Goal: Contribute content: Contribute content

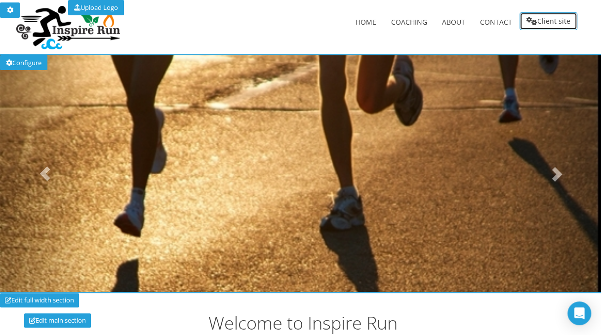
click at [550, 25] on link "Client site" at bounding box center [548, 21] width 58 height 18
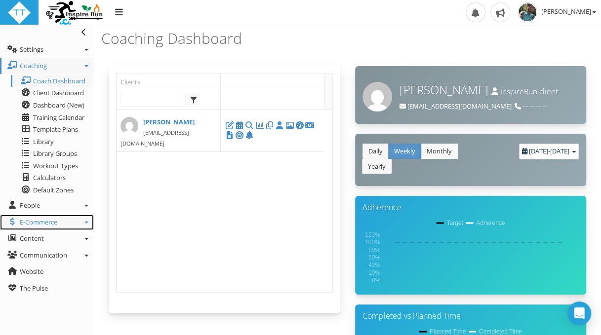
click at [85, 223] on icon at bounding box center [86, 223] width 4 height 2
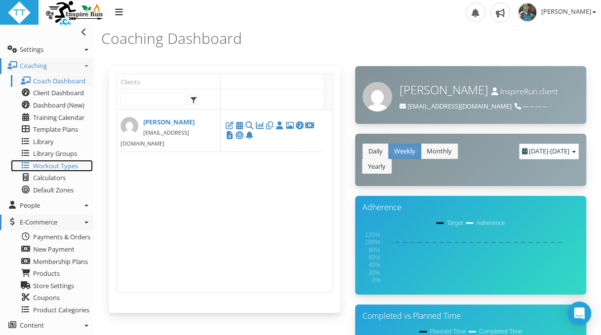
click at [68, 168] on span "Workout Types" at bounding box center [55, 165] width 45 height 9
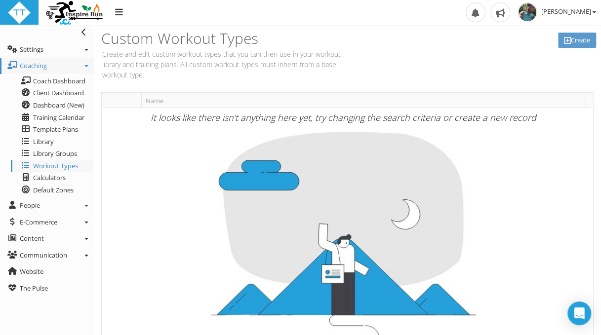
click at [175, 101] on th "Name" at bounding box center [362, 100] width 443 height 15
click at [45, 145] on span "Library" at bounding box center [43, 141] width 21 height 9
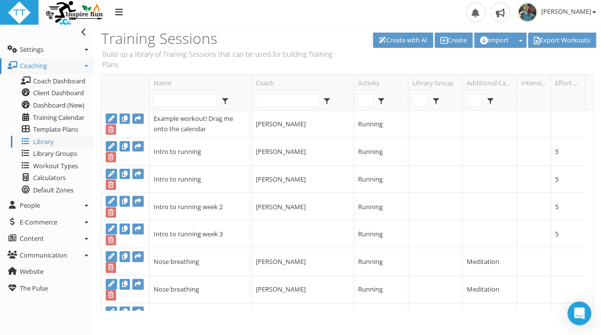
scroll to position [59, 0]
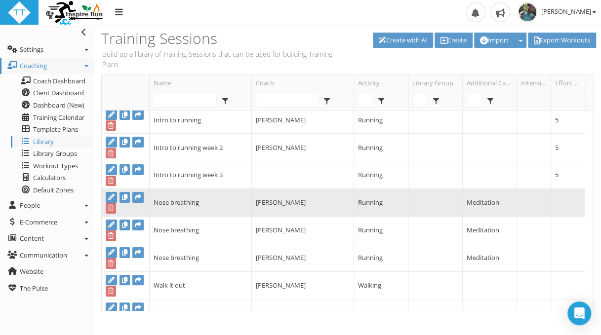
click at [308, 203] on td "Jesse Rodriguez" at bounding box center [302, 203] width 102 height 28
click at [124, 200] on icon at bounding box center [124, 197] width 5 height 6
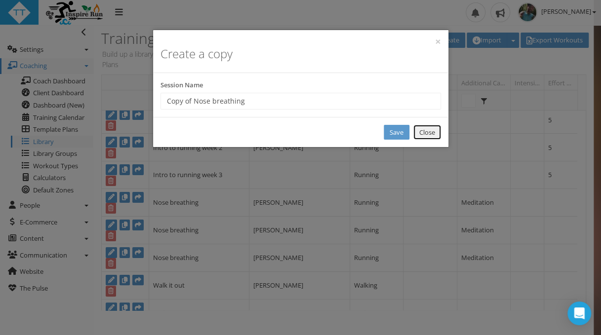
click at [422, 134] on link "Close" at bounding box center [427, 132] width 28 height 15
type input "New Workout"
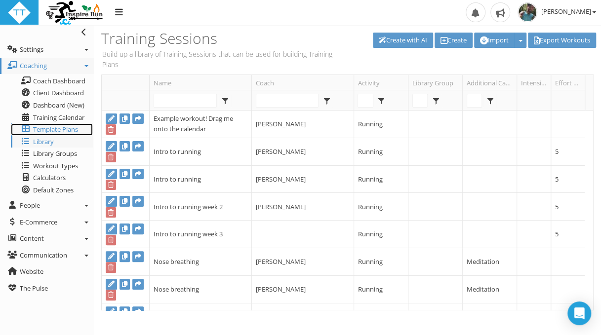
click at [54, 130] on span "Template Plans" at bounding box center [55, 129] width 45 height 9
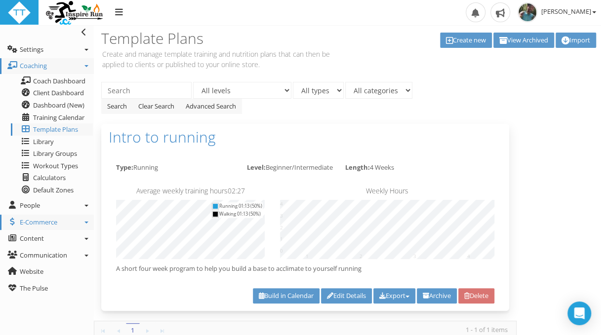
scroll to position [85, 0]
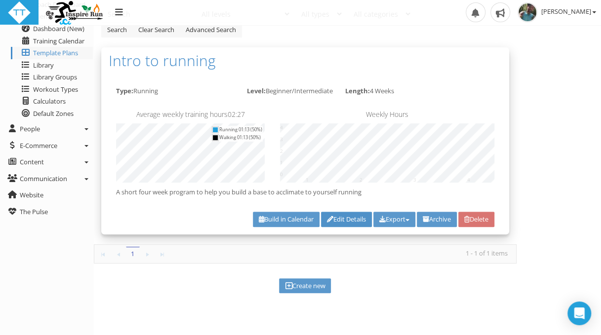
click at [335, 218] on link "Edit Details" at bounding box center [346, 219] width 51 height 15
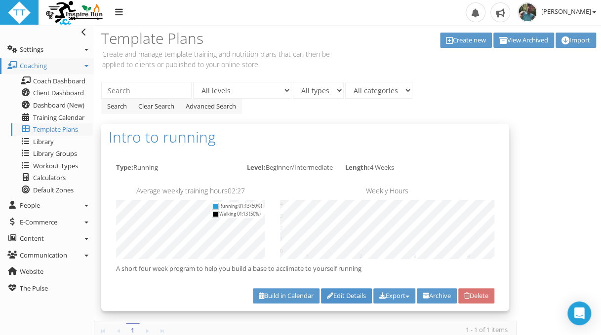
type input "Intro to running"
select select "15dcca0d-c12a-43cd-9230-60e250164b3d"
select select "9c4f3d4f-624a-418f-bccc-d5ad69520198"
select select
select select "984bd70e-f937-4d97-8afe-a7aa45104f20"
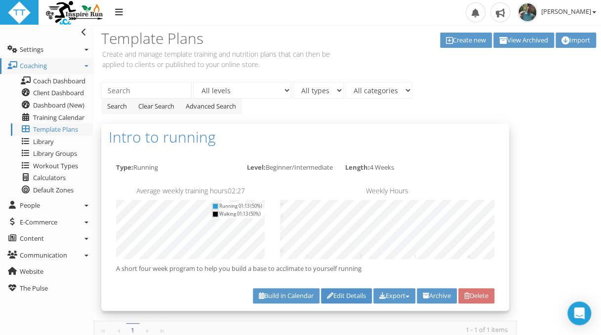
select select "Distance"
type textarea "A short four week program to help you build a base to acclimate to yourself run…"
select select "15dcca0d-c12a-43cd-9230-60e250164b3d"
select select "9c4f3d4f-624a-418f-bccc-d5ad69520198"
select select "984bd70e-f937-4d97-8afe-a7aa45104f20"
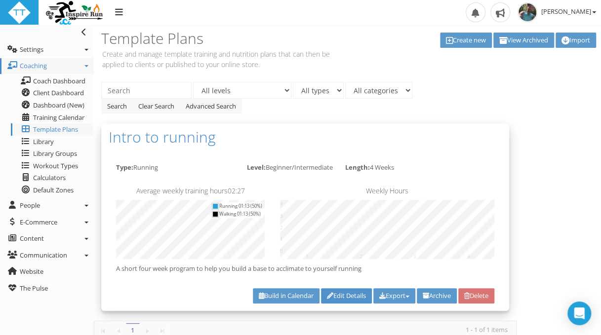
select select "Distance"
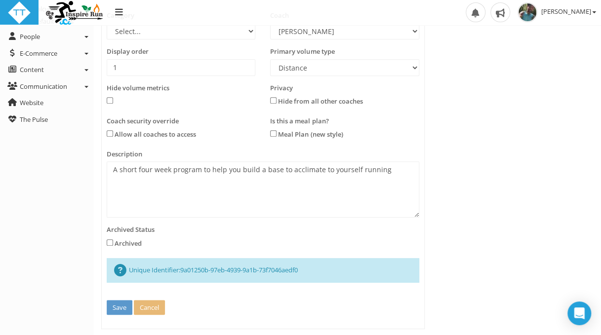
scroll to position [188, 0]
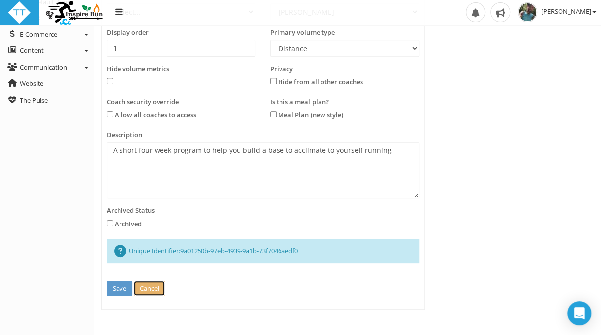
click at [154, 285] on button "Cancel" at bounding box center [149, 288] width 31 height 15
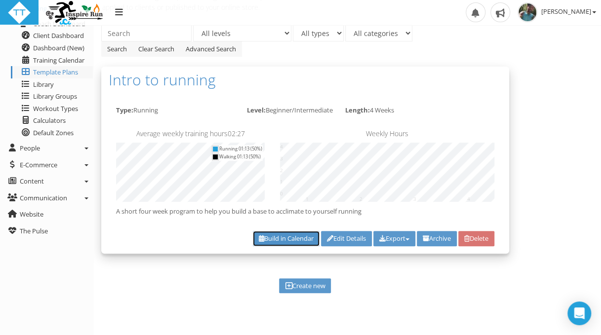
click at [259, 237] on link "Build in Calendar" at bounding box center [286, 238] width 67 height 15
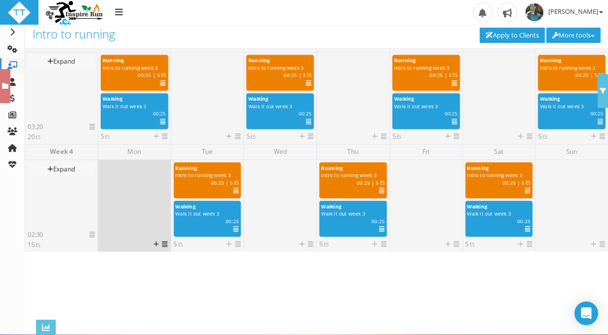
scroll to position [233, 0]
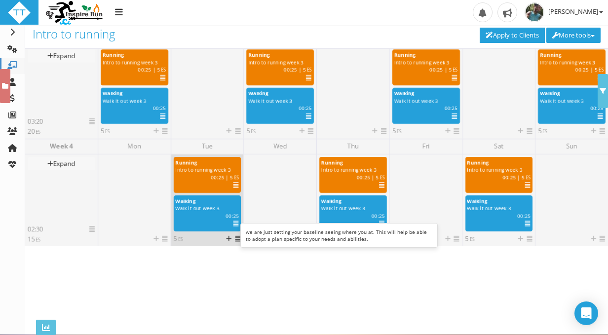
click at [235, 186] on icon at bounding box center [235, 186] width 5 height 0
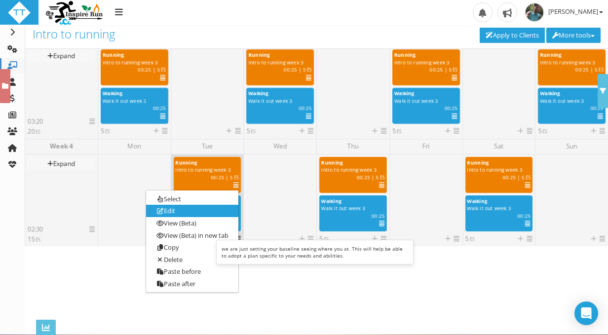
click at [198, 212] on link "Edit" at bounding box center [192, 211] width 92 height 12
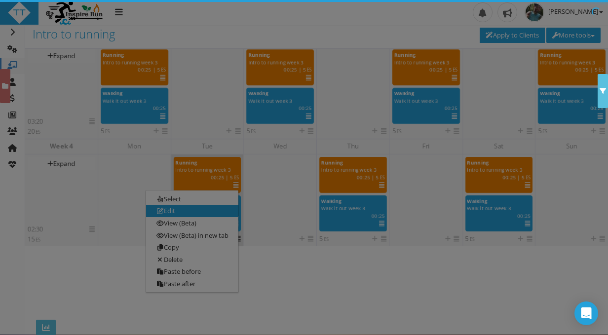
scroll to position [0, 0]
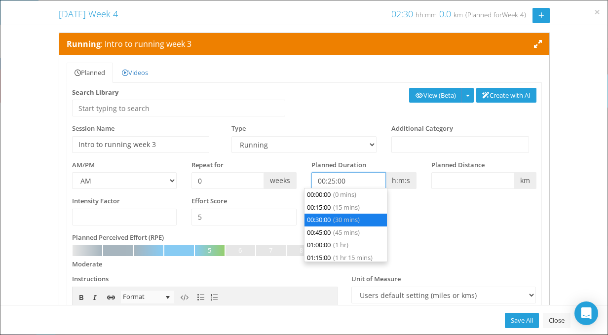
click at [331, 180] on input "00:25:00" at bounding box center [349, 180] width 75 height 17
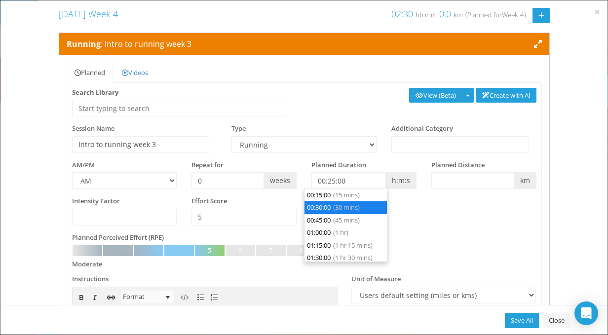
type input "00:30:00"
click at [324, 205] on li "00:30:00 (30 mins)" at bounding box center [346, 207] width 82 height 13
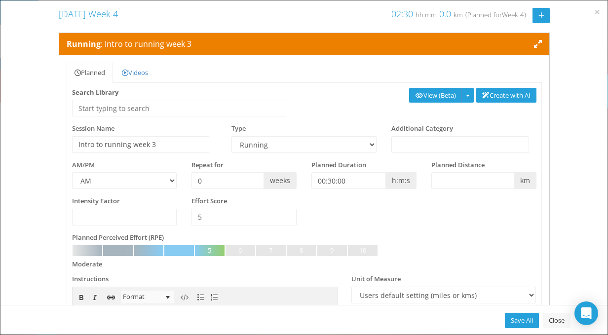
scroll to position [49, 0]
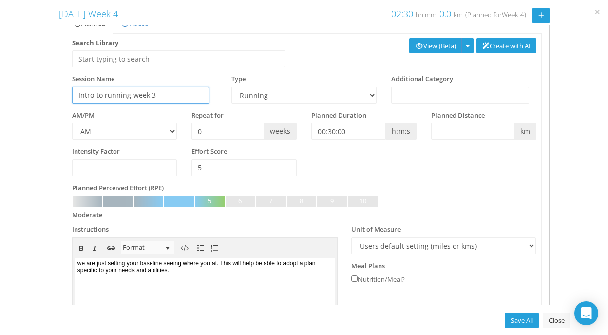
click at [182, 94] on input "Intro to running week 3" at bounding box center [141, 95] width 138 height 17
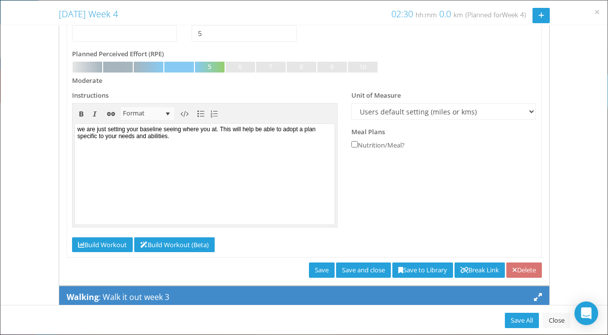
scroll to position [202, 0]
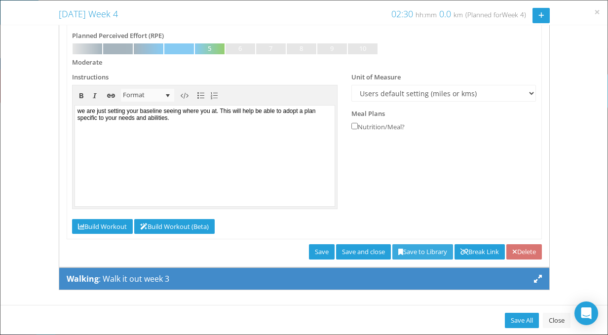
type input "Intro to running week 4"
click at [405, 252] on link "Save to Library" at bounding box center [423, 251] width 61 height 15
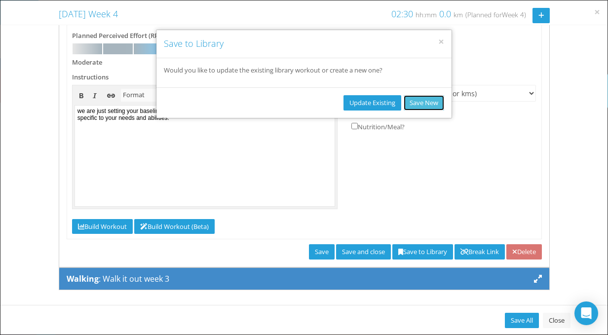
click at [421, 104] on button "Save New" at bounding box center [424, 102] width 40 height 15
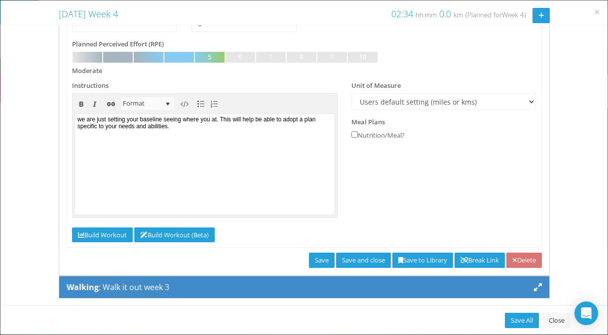
scroll to position [198, 0]
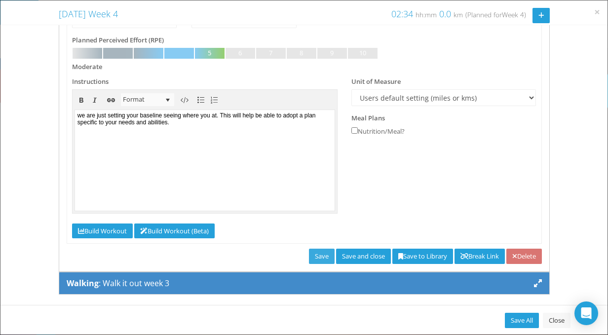
click at [309, 255] on link "Save" at bounding box center [322, 256] width 26 height 15
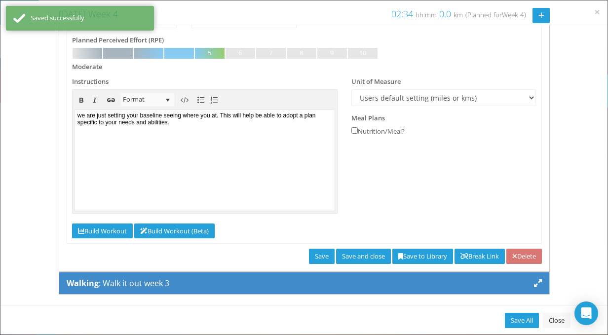
click at [534, 283] on icon at bounding box center [538, 283] width 8 height 8
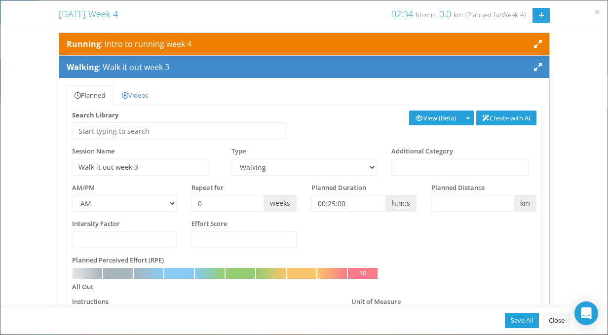
scroll to position [0, 0]
click at [147, 164] on input "Walk it out week 3" at bounding box center [141, 167] width 138 height 17
type input "Walk it out week 4"
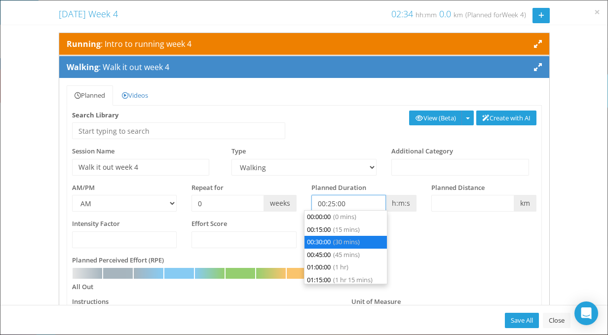
click at [331, 204] on input "00:25:00" at bounding box center [349, 203] width 75 height 17
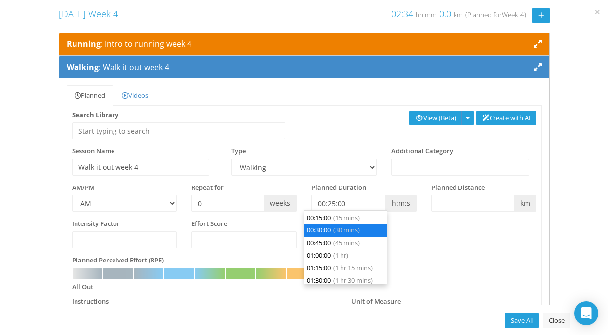
type input "00:30:00"
click at [324, 230] on li "00:30:00 (30 mins)" at bounding box center [346, 230] width 82 height 13
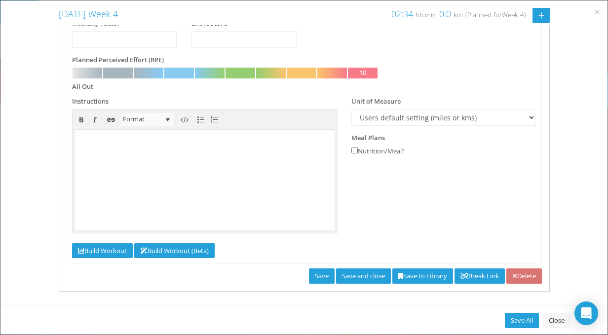
scroll to position [202, 0]
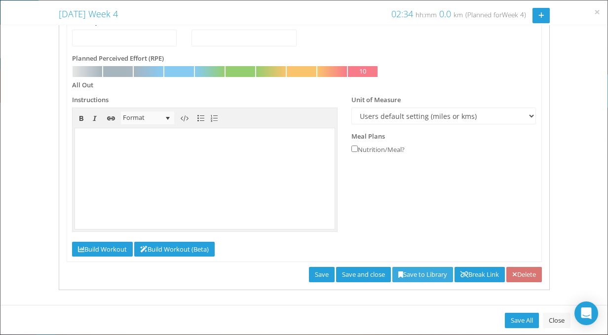
click at [401, 276] on link "Save to Library" at bounding box center [423, 274] width 61 height 15
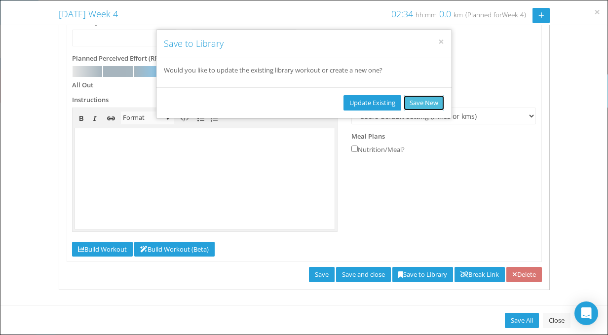
click at [432, 105] on button "Save New" at bounding box center [424, 102] width 40 height 15
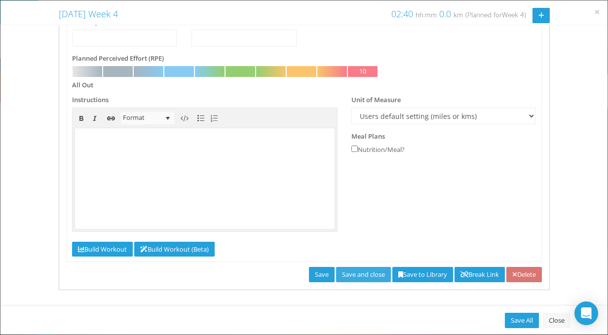
click at [346, 274] on link "Save and close" at bounding box center [363, 274] width 55 height 15
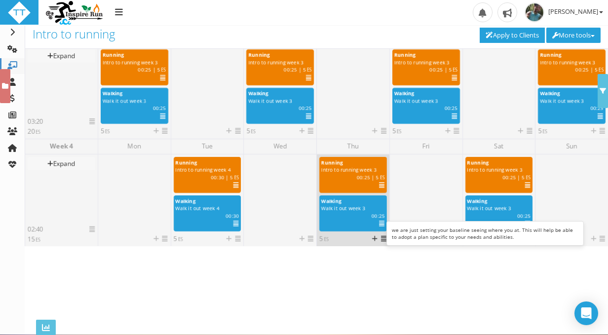
click at [379, 186] on icon at bounding box center [381, 186] width 5 height 0
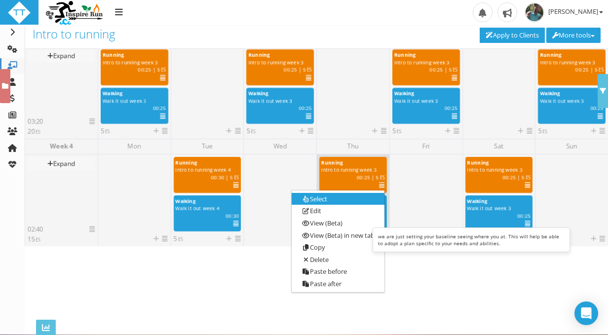
click at [344, 201] on link "Select" at bounding box center [338, 199] width 92 height 12
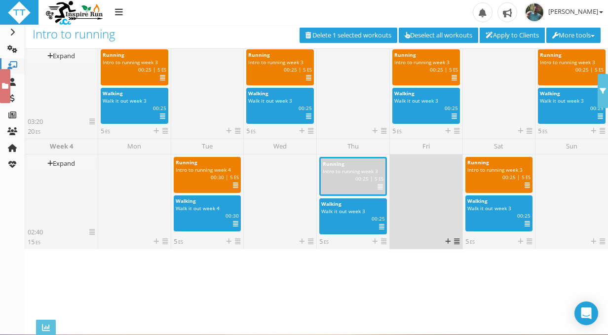
click at [406, 184] on div at bounding box center [427, 197] width 68 height 80
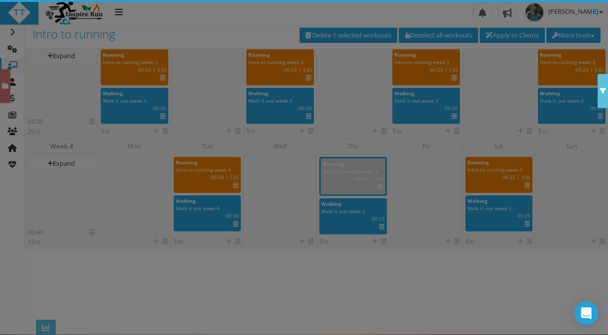
scroll to position [81, 0]
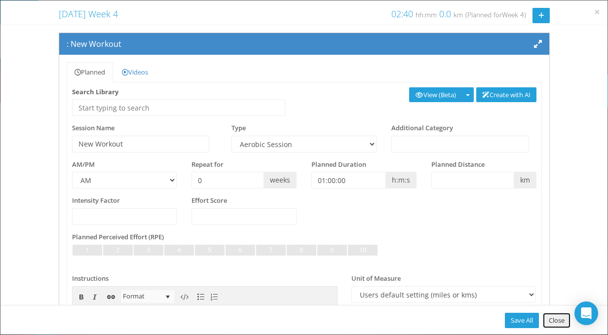
click at [558, 324] on link "Close" at bounding box center [557, 320] width 28 height 15
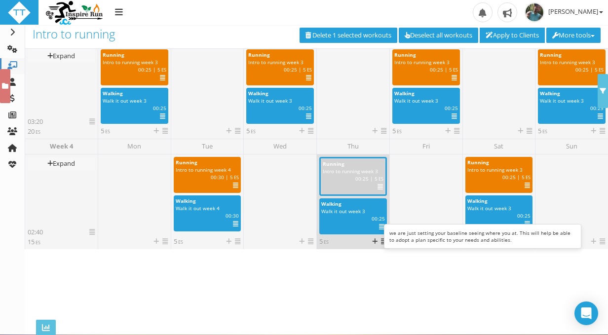
click at [379, 188] on icon at bounding box center [380, 187] width 5 height 0
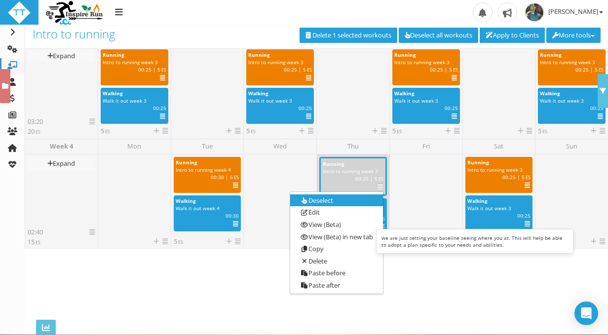
click at [347, 203] on link "Deselect" at bounding box center [336, 201] width 92 height 12
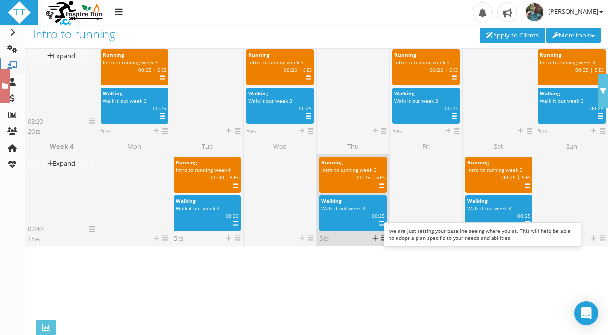
click at [379, 186] on icon at bounding box center [381, 186] width 5 height 0
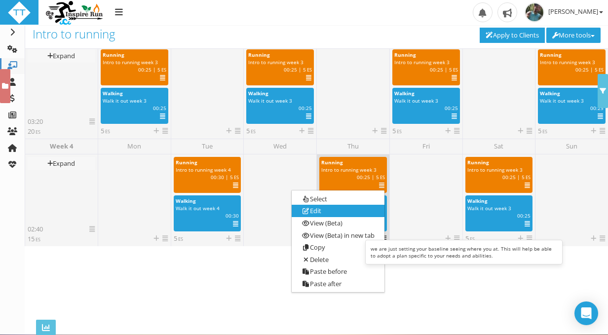
click at [357, 210] on link "Edit" at bounding box center [338, 211] width 92 height 12
select select "91939a62-6b13-49b7-8155-451fdc1cad9e"
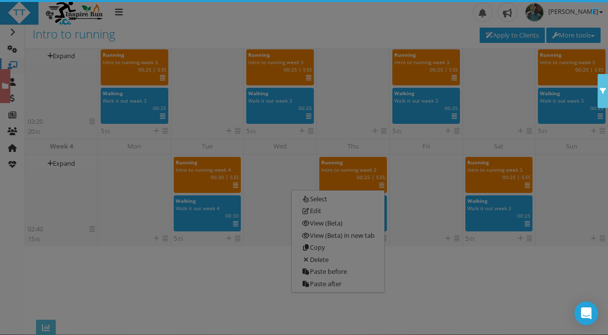
scroll to position [0, 0]
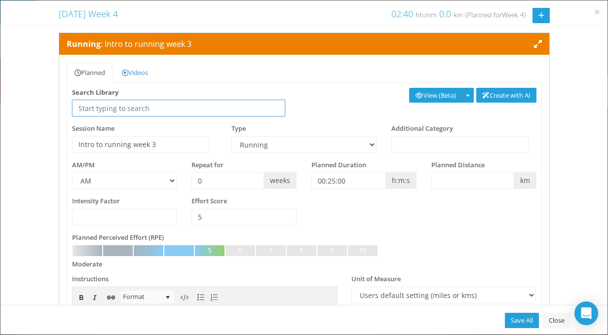
click at [156, 112] on input "text" at bounding box center [179, 108] width 214 height 17
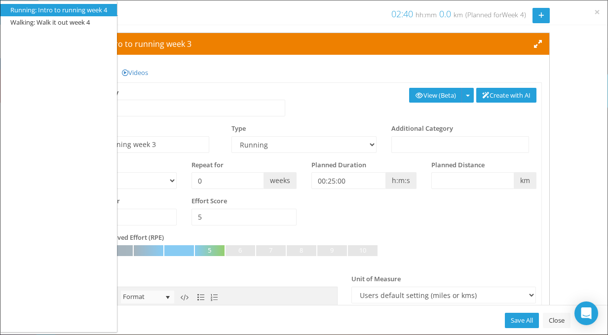
click at [73, 8] on li "Running: Intro to running week 4" at bounding box center [58, 9] width 97 height 9
type input "Running: Intro to running week 4"
type input "Intro to running week 4"
type input "00:30:00"
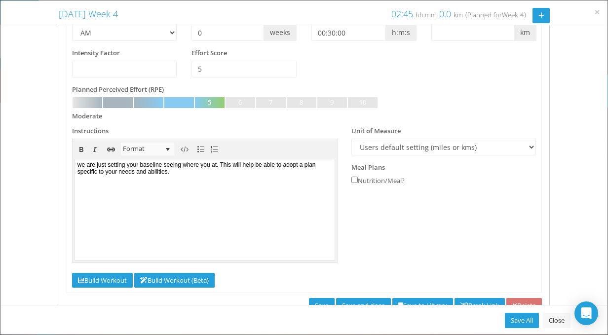
scroll to position [202, 0]
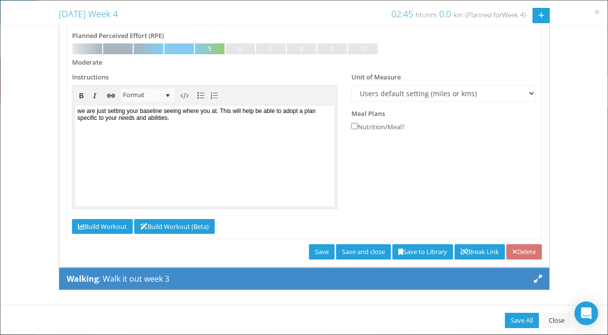
click at [534, 279] on icon at bounding box center [538, 279] width 8 height 8
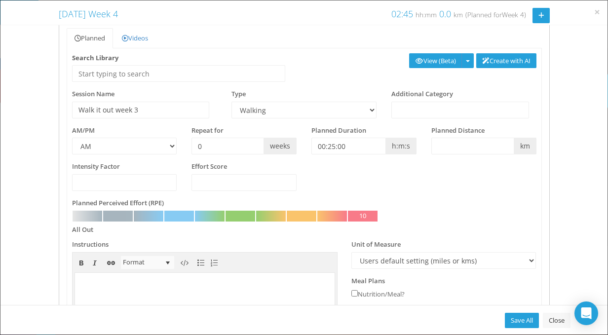
scroll to position [4, 0]
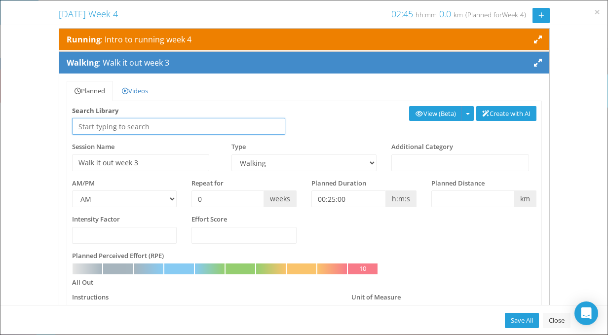
click at [145, 127] on input "text" at bounding box center [179, 126] width 214 height 17
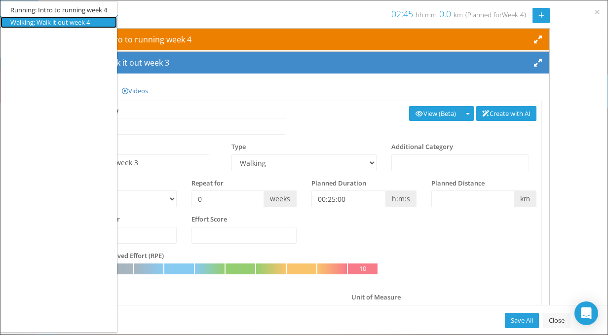
click at [48, 21] on li "Walking: Walk it out week 4" at bounding box center [58, 22] width 97 height 9
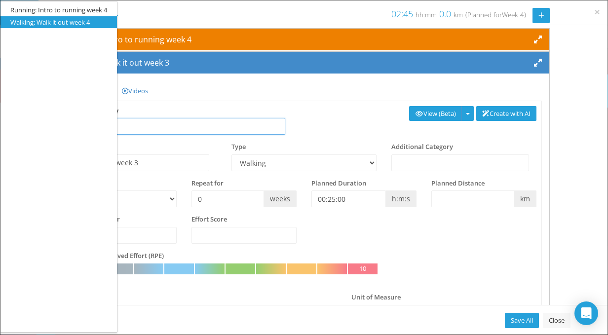
type input "Walking: Walk it out week 4"
type input "Walk it out week 4"
type input "00:30:00"
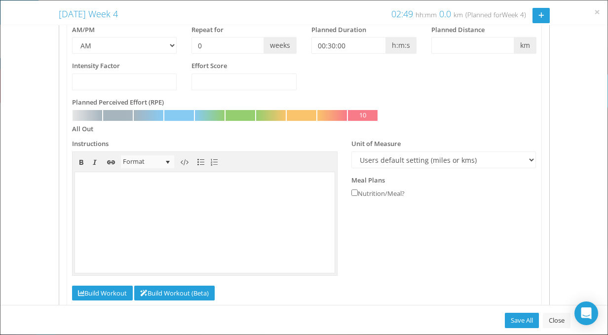
scroll to position [202, 0]
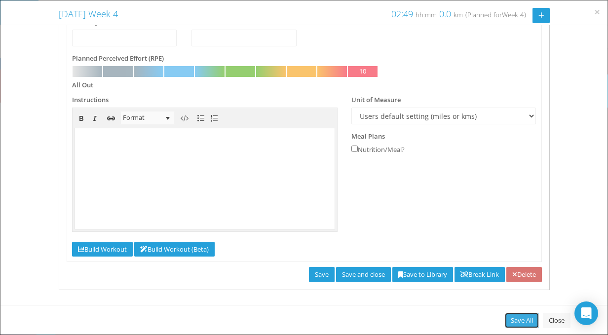
click at [512, 321] on link "Save All" at bounding box center [522, 320] width 34 height 15
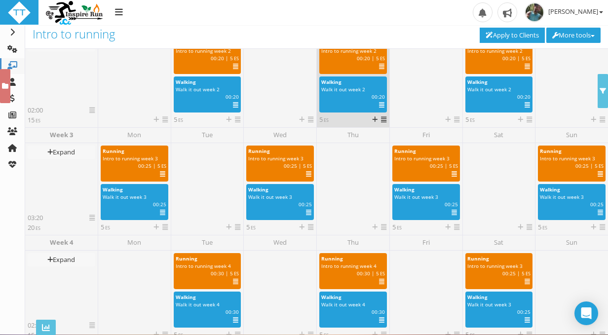
scroll to position [148, 0]
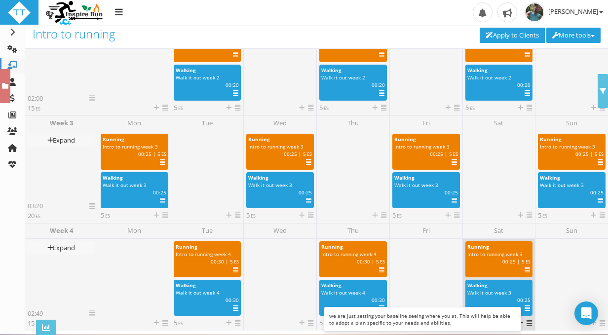
click at [526, 271] on icon at bounding box center [527, 270] width 5 height 0
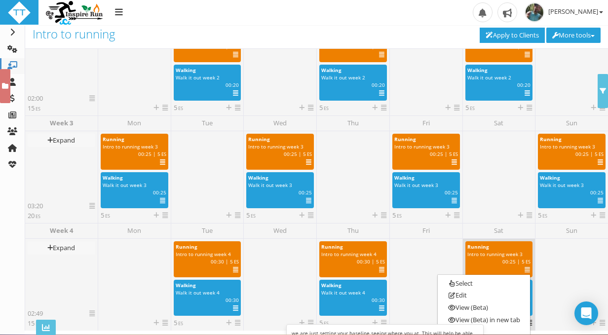
scroll to position [198, 0]
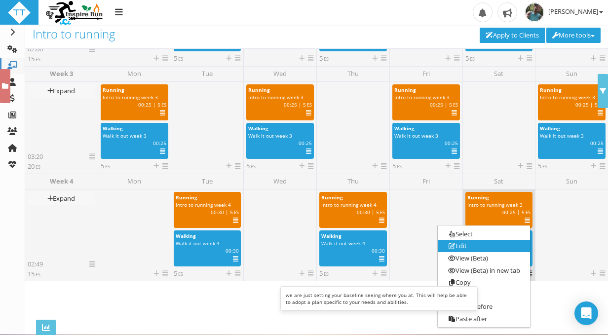
click at [483, 248] on link "Edit" at bounding box center [484, 246] width 92 height 12
select select "91939a62-6b13-49b7-8155-451fdc1cad9e"
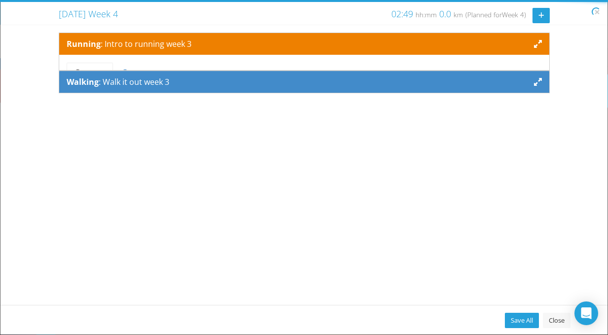
scroll to position [0, 0]
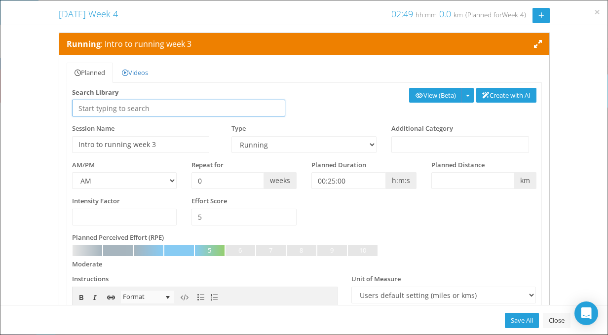
click at [140, 111] on input "text" at bounding box center [179, 108] width 214 height 17
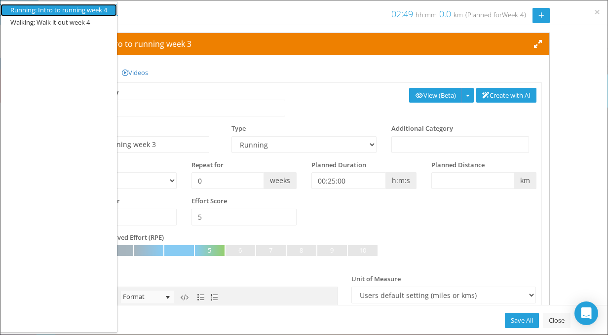
click at [84, 11] on li "Running: Intro to running week 4" at bounding box center [58, 9] width 97 height 9
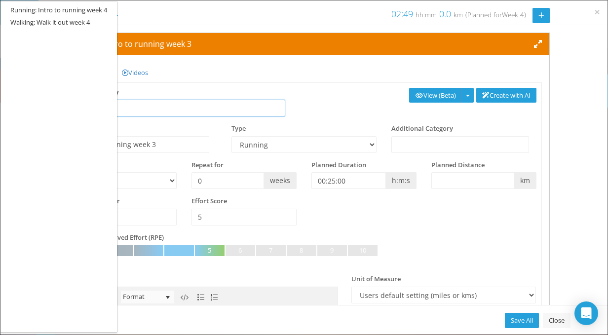
type input "Running: Intro to running week 4"
type input "Intro to running week 4"
type input "00:30:00"
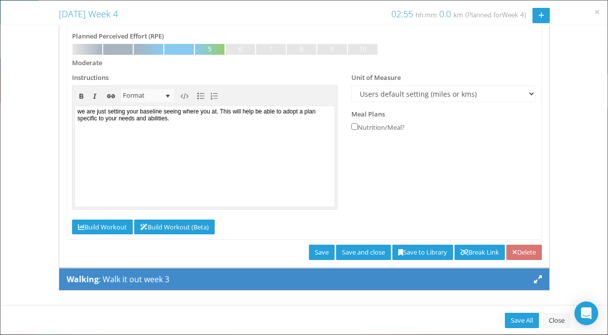
scroll to position [202, 0]
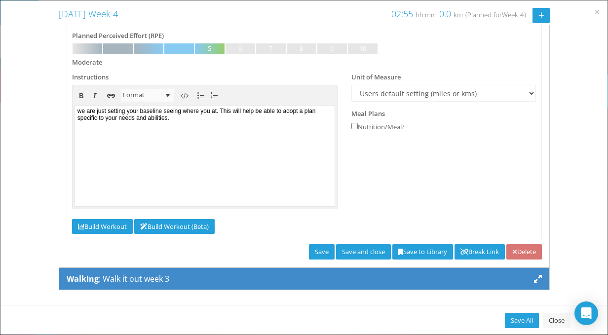
click at [534, 278] on icon at bounding box center [538, 279] width 8 height 8
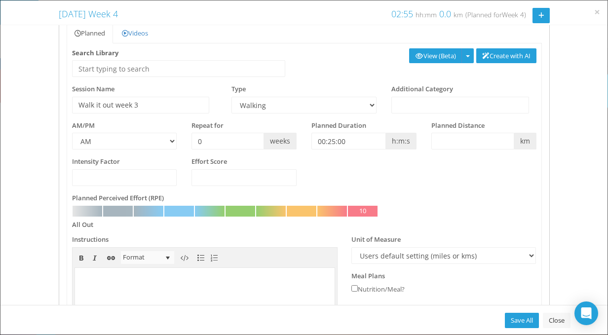
scroll to position [0, 0]
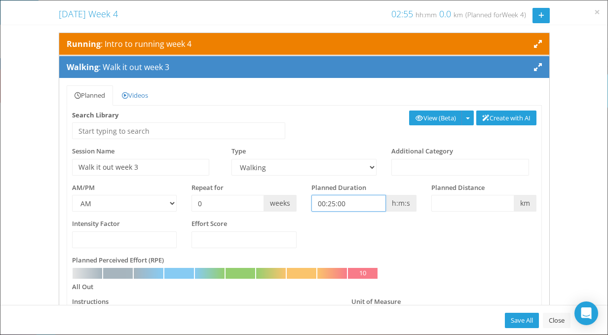
click at [330, 202] on input "00:25:00" at bounding box center [349, 203] width 75 height 17
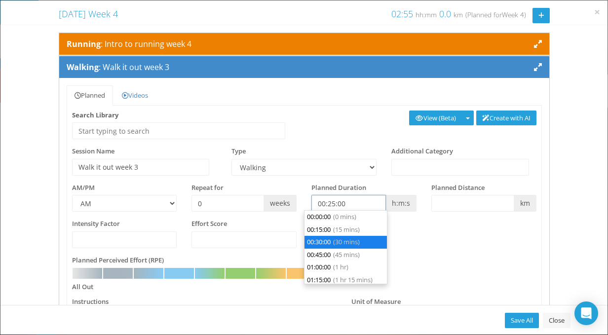
scroll to position [12, 0]
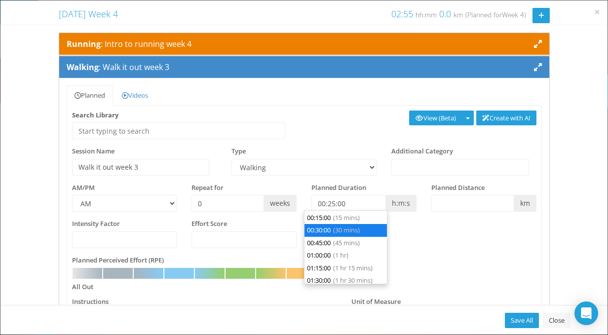
type input "00:30:00"
click at [339, 232] on span "(30 mins)" at bounding box center [346, 230] width 27 height 9
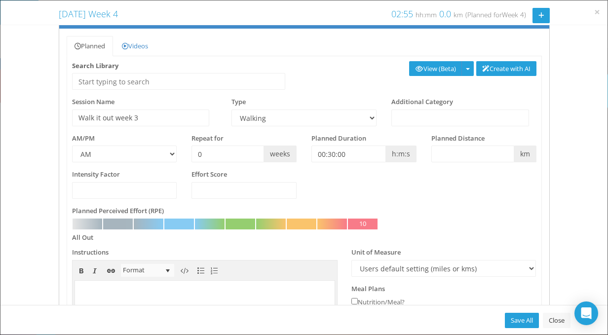
scroll to position [0, 0]
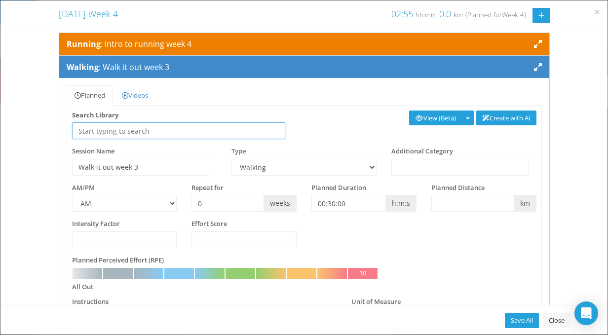
click at [183, 131] on input "text" at bounding box center [179, 130] width 214 height 17
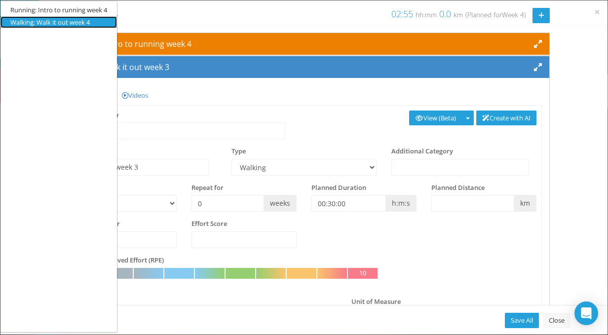
click at [59, 23] on li "Walking: Walk it out week 4" at bounding box center [58, 22] width 97 height 9
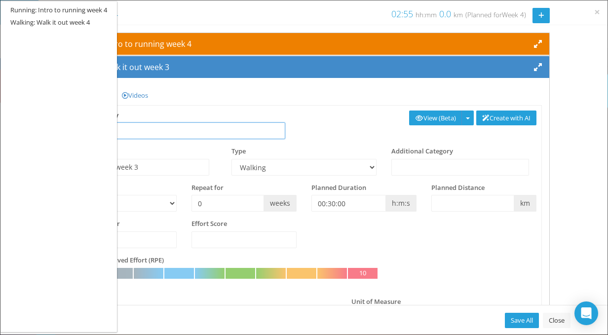
type input "Walking: Walk it out week 4"
type input "Walk it out week 4"
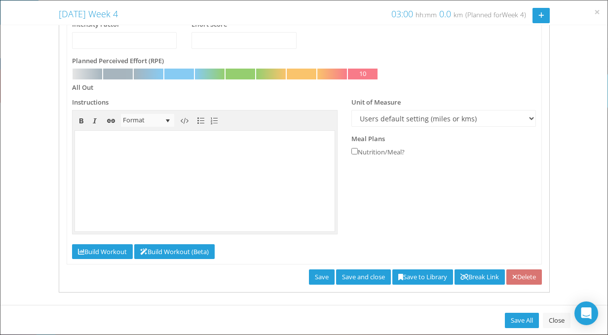
scroll to position [202, 0]
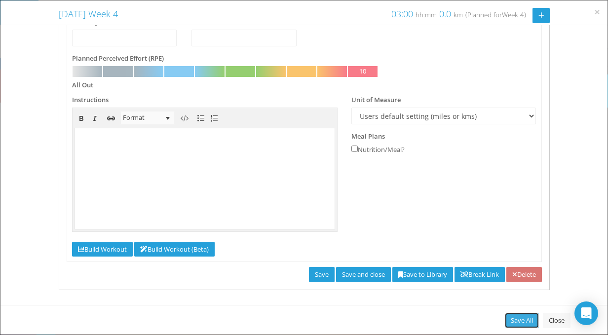
click at [517, 319] on link "Save All" at bounding box center [522, 320] width 34 height 15
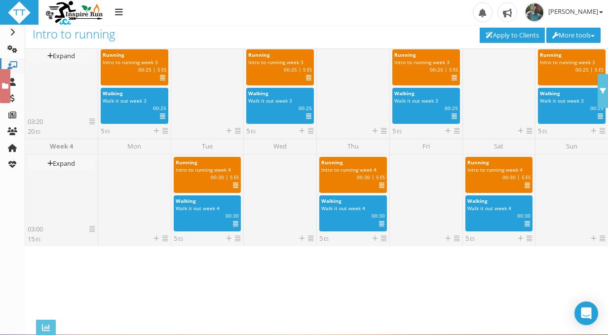
scroll to position [0, 0]
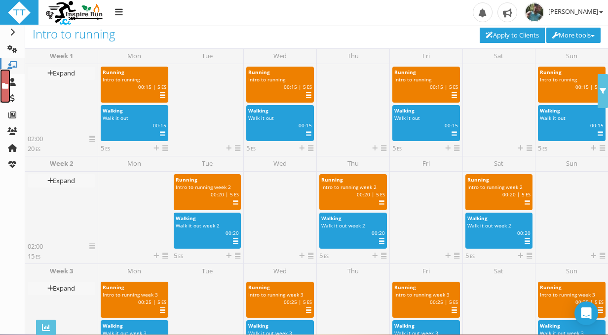
click at [7, 90] on link at bounding box center [5, 86] width 10 height 34
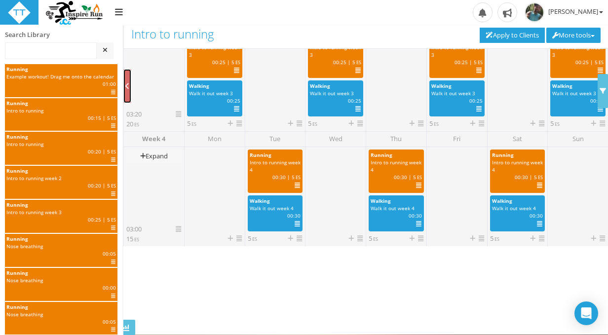
click at [126, 78] on link at bounding box center [127, 86] width 8 height 34
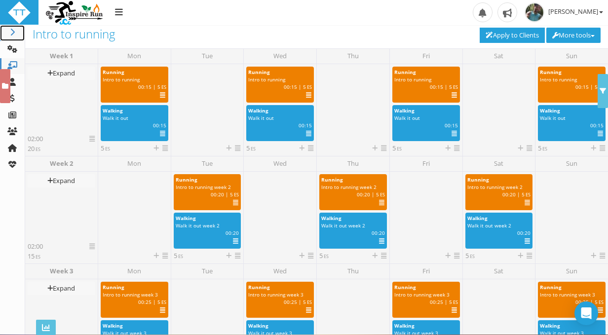
click at [11, 37] on span at bounding box center [13, 32] width 12 height 9
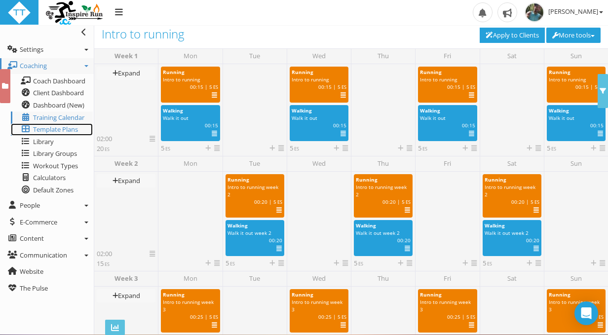
click at [67, 130] on span "Template Plans" at bounding box center [55, 129] width 45 height 9
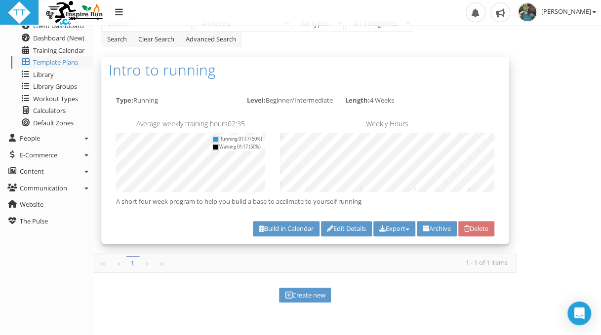
scroll to position [85, 0]
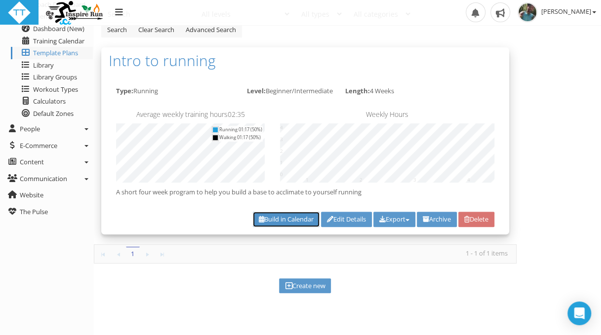
click at [288, 222] on link "Build in Calendar" at bounding box center [286, 219] width 67 height 15
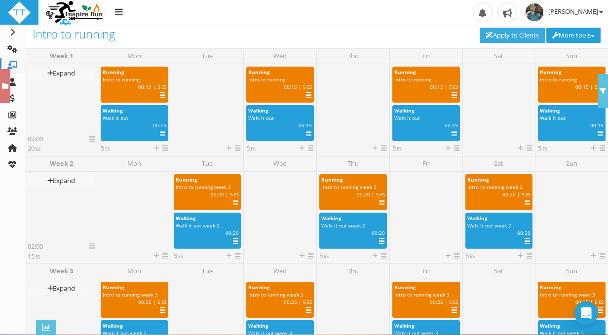
click at [498, 37] on link "Apply to Clients" at bounding box center [512, 35] width 65 height 15
type input "[DATE]"
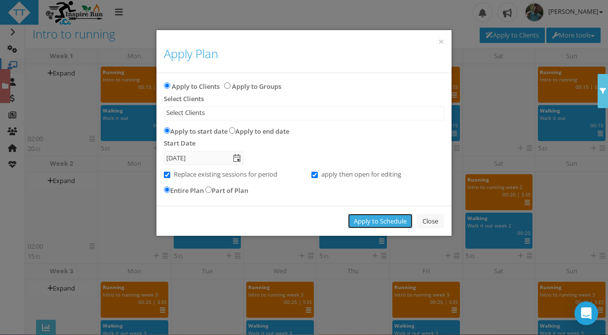
click at [371, 222] on link "Apply to Schedule" at bounding box center [380, 221] width 65 height 15
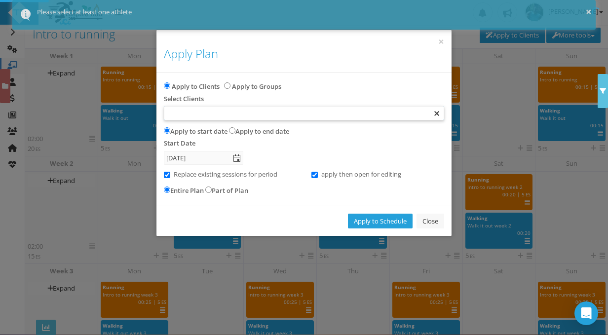
click at [202, 110] on div at bounding box center [303, 113] width 279 height 13
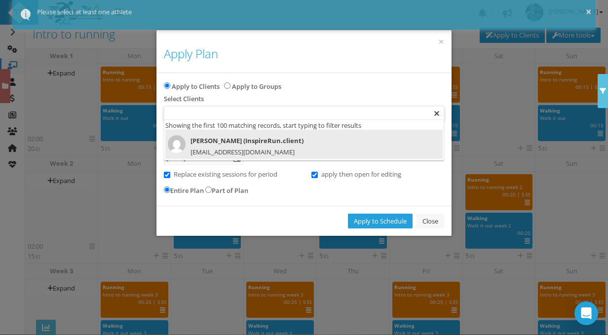
click at [233, 149] on span "jesserr420@yahoo.com" at bounding box center [243, 152] width 104 height 9
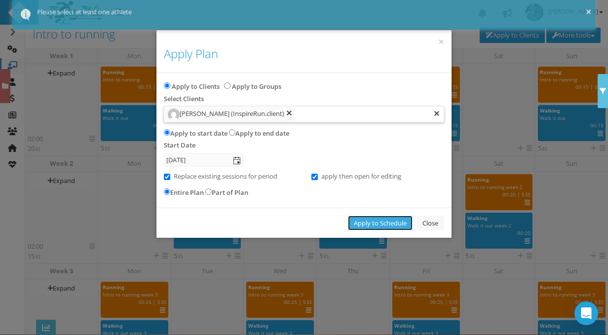
click at [376, 223] on link "Apply to Schedule" at bounding box center [380, 223] width 65 height 15
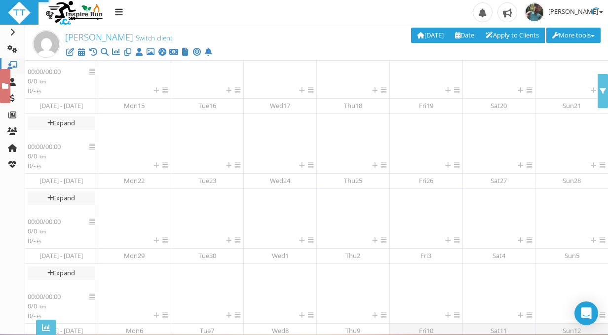
scroll to position [152, 0]
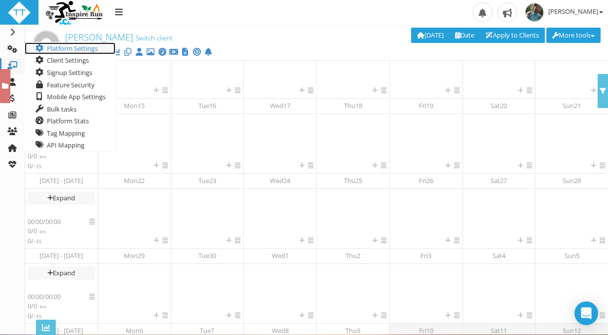
click at [68, 46] on link "Platform Settings" at bounding box center [70, 48] width 91 height 12
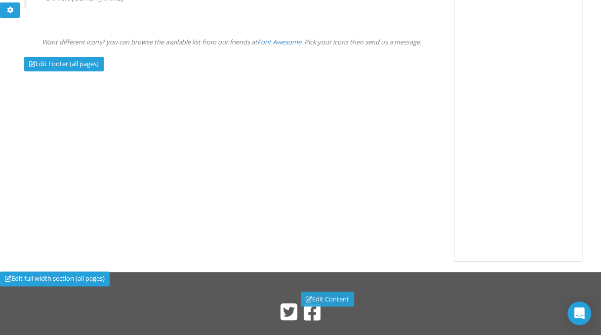
scroll to position [677, 0]
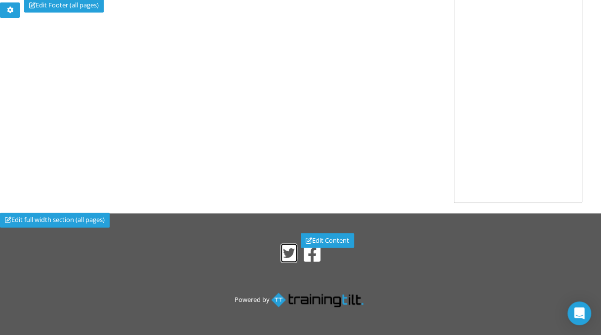
click at [293, 255] on icon at bounding box center [288, 252] width 17 height 19
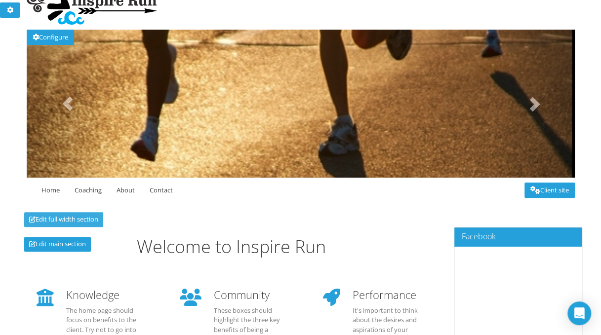
scroll to position [0, 0]
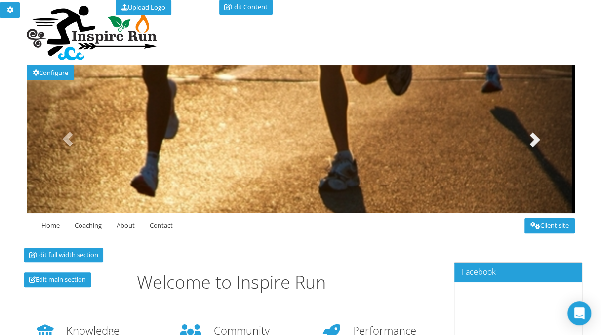
click at [534, 141] on span at bounding box center [533, 139] width 15 height 15
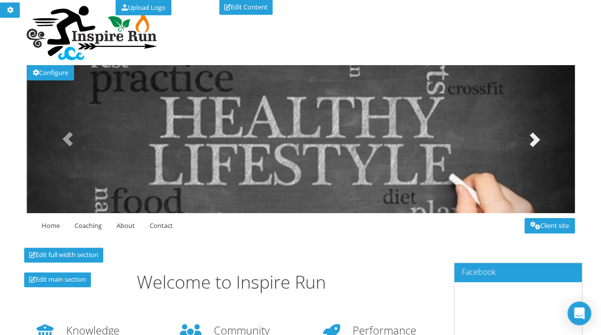
click at [534, 141] on span at bounding box center [533, 139] width 15 height 15
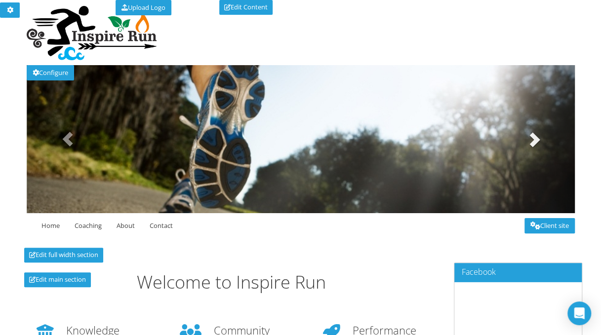
click at [534, 141] on span at bounding box center [533, 139] width 15 height 15
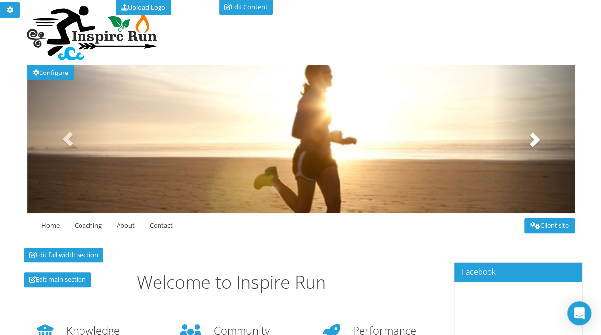
click at [534, 141] on span at bounding box center [533, 139] width 15 height 15
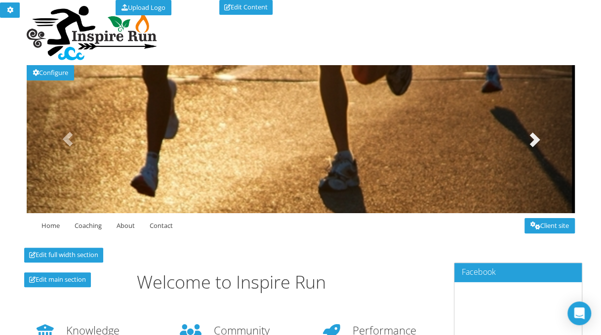
click at [534, 141] on span at bounding box center [533, 139] width 15 height 15
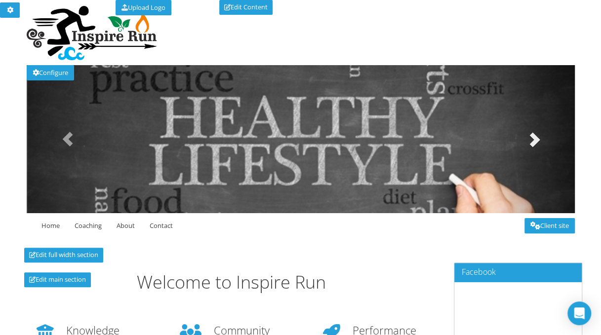
click at [534, 141] on span at bounding box center [533, 139] width 15 height 15
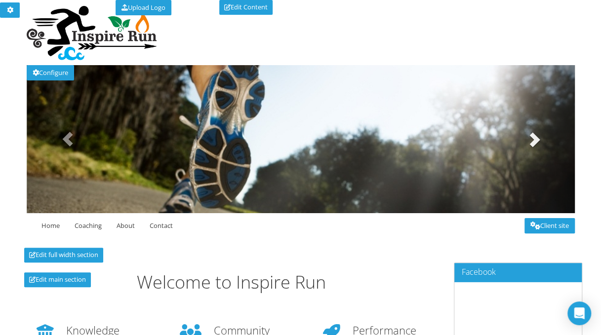
click at [534, 141] on span at bounding box center [533, 139] width 15 height 15
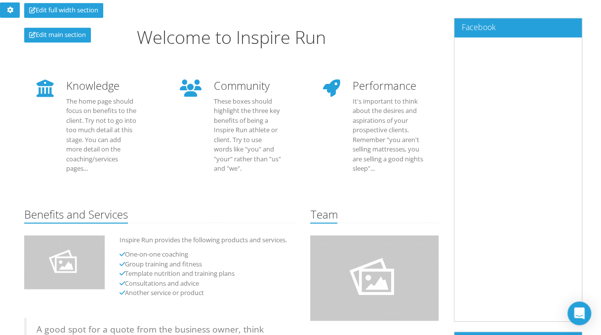
scroll to position [247, 0]
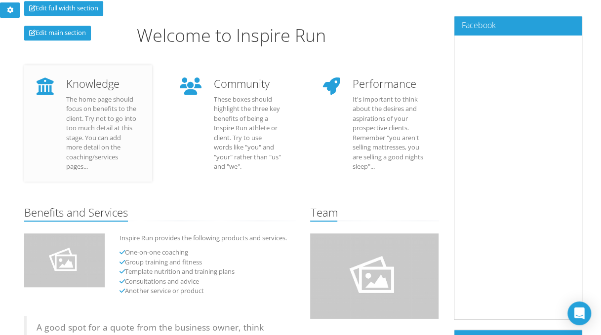
click at [45, 92] on icon at bounding box center [45, 86] width 27 height 27
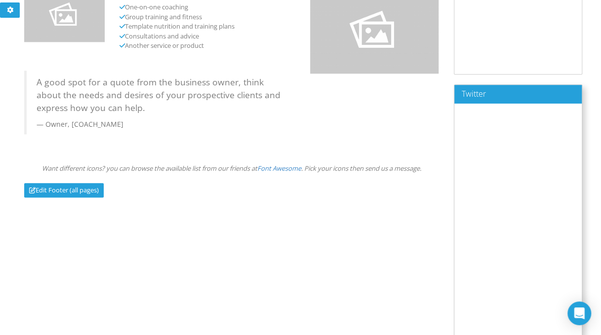
scroll to position [494, 0]
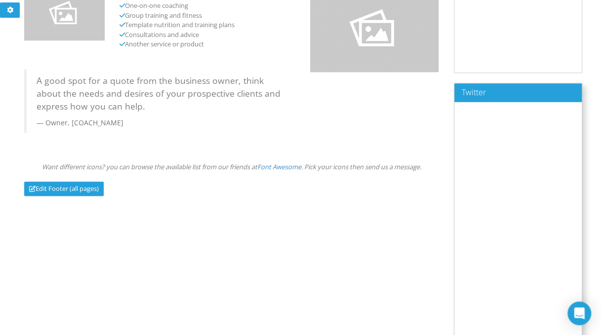
click at [571, 93] on h3 "Twitter" at bounding box center [518, 92] width 113 height 9
drag, startPoint x: 571, startPoint y: 93, endPoint x: 286, endPoint y: 226, distance: 314.3
click at [287, 226] on div "Edit full width section Save Uploading images... Cancel Edit main section Welco…" at bounding box center [303, 75] width 573 height 642
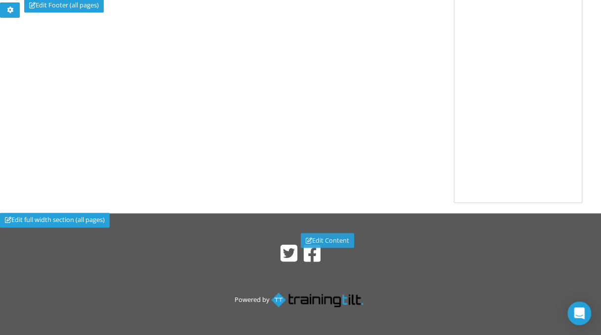
click at [323, 238] on link "Edit Content" at bounding box center [327, 240] width 53 height 15
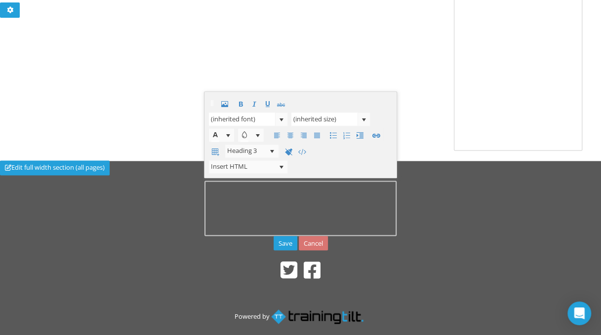
scroll to position [732, 0]
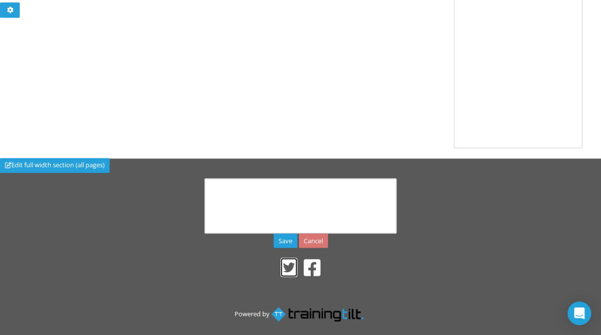
click at [291, 265] on icon at bounding box center [288, 267] width 17 height 19
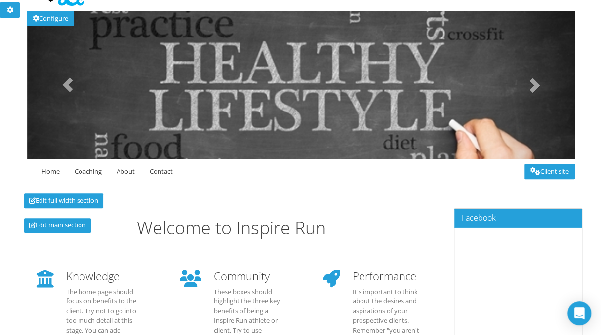
scroll to position [0, 0]
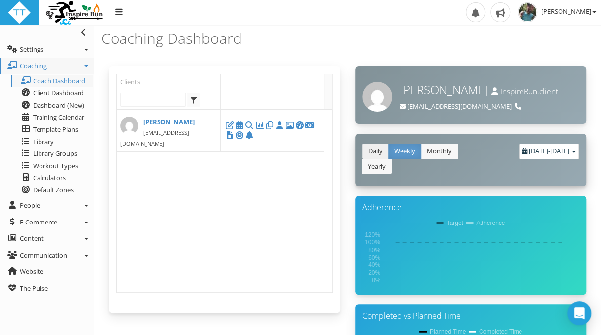
click at [373, 150] on link "Daily" at bounding box center [375, 151] width 26 height 15
click at [400, 157] on link "Weekly" at bounding box center [404, 151] width 33 height 15
click at [435, 148] on link "Monthly" at bounding box center [439, 151] width 37 height 15
click at [380, 171] on link "Yearly" at bounding box center [377, 166] width 30 height 15
click at [383, 151] on link "Daily" at bounding box center [375, 151] width 26 height 15
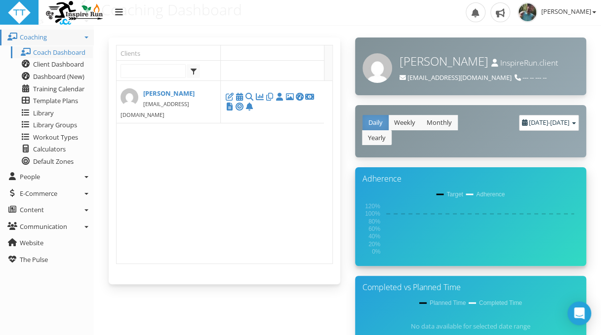
scroll to position [49, 0]
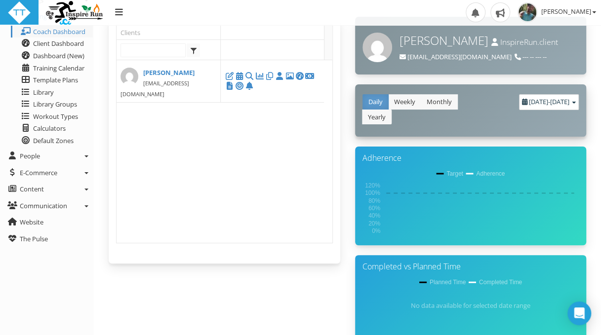
click at [519, 110] on div "August 4, 2025 - October 5, 2025" at bounding box center [549, 102] width 60 height 16
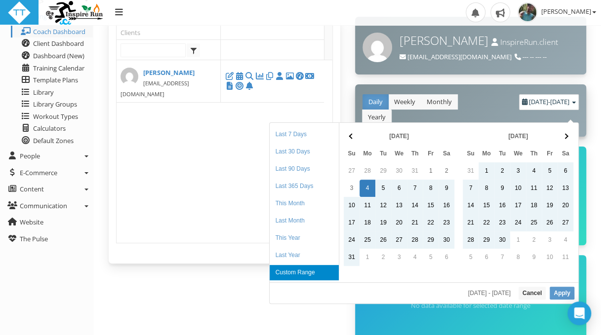
click at [519, 110] on div "August 4, 2025 - October 5, 2025" at bounding box center [549, 102] width 60 height 16
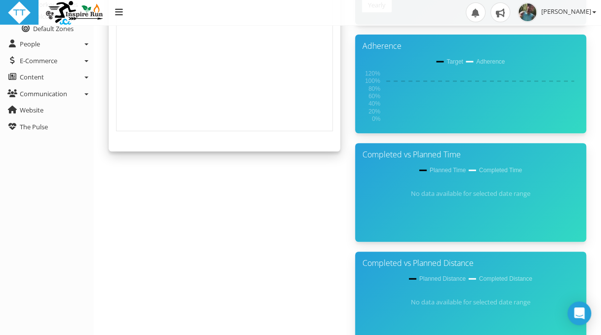
scroll to position [0, 0]
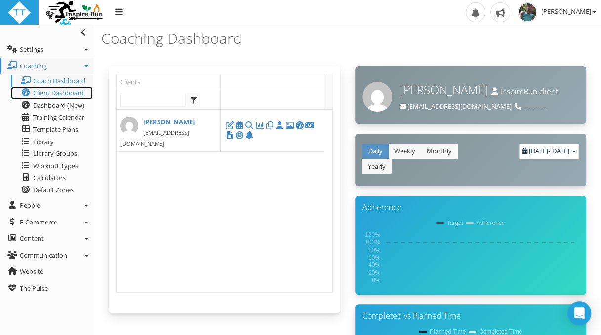
click at [42, 95] on span "Client Dashboard" at bounding box center [58, 92] width 51 height 9
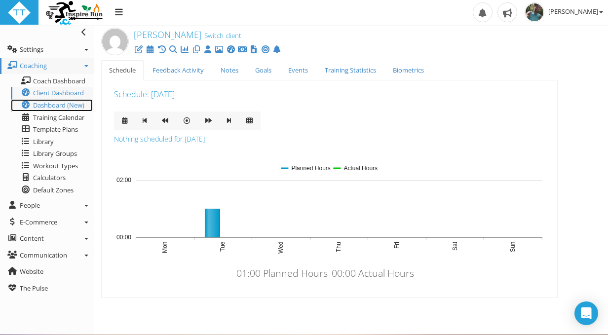
click at [48, 106] on span "Dashboard (New)" at bounding box center [58, 105] width 51 height 9
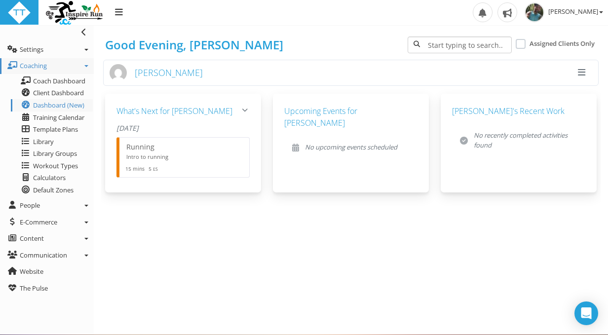
click at [582, 73] on span "button" at bounding box center [581, 73] width 7 height 0
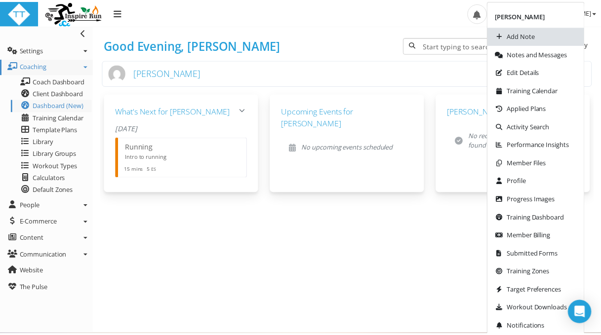
scroll to position [2, 0]
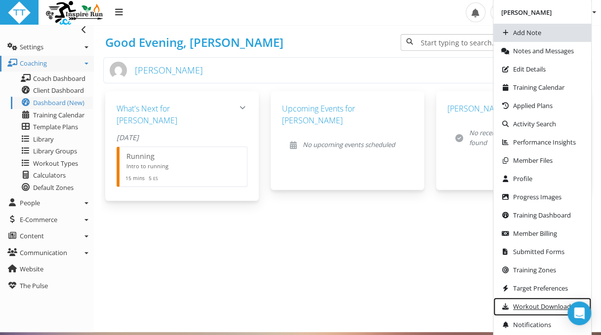
click at [539, 305] on span "Workout Downloads" at bounding box center [543, 307] width 61 height 6
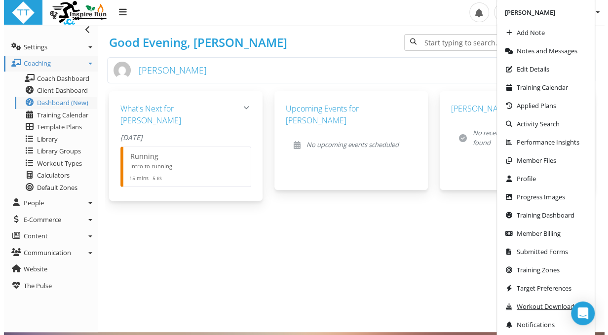
scroll to position [0, 0]
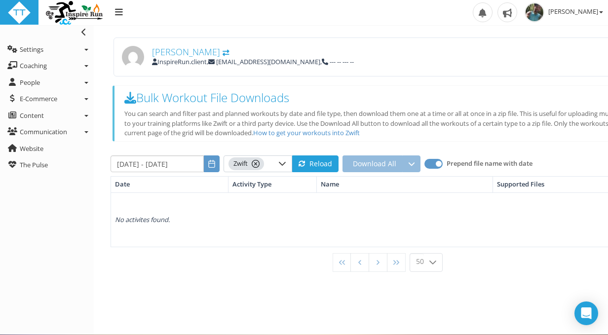
click at [282, 162] on icon at bounding box center [282, 164] width 8 height 8
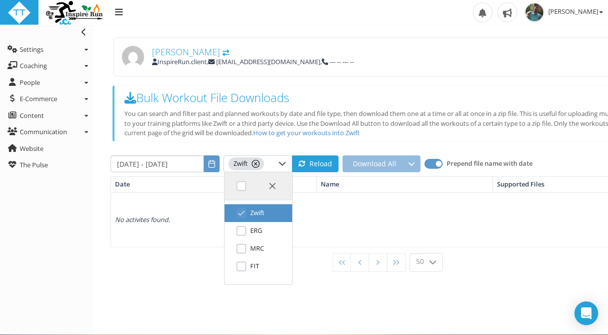
click at [282, 162] on icon at bounding box center [282, 164] width 8 height 8
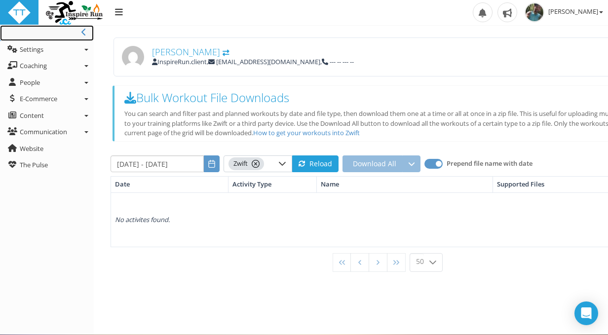
click at [86, 33] on icon at bounding box center [83, 32] width 5 height 8
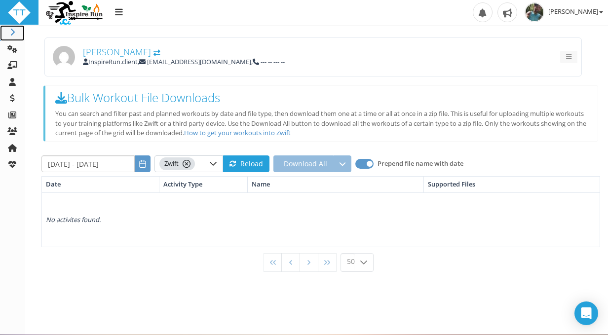
click at [13, 35] on icon at bounding box center [12, 32] width 10 height 8
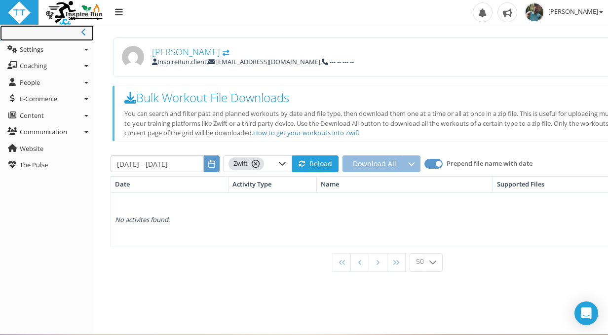
click at [11, 37] on link "Toggle navigation" at bounding box center [47, 33] width 94 height 16
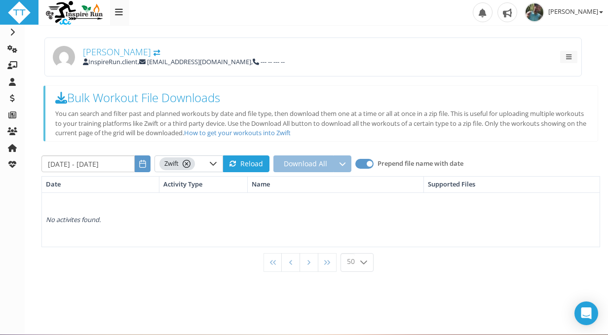
click at [176, 10] on div "Upload Logo Toggle navigation Toggle navigation [PERSON_NAME] Profile Billing U…" at bounding box center [304, 13] width 608 height 26
click at [117, 12] on icon at bounding box center [119, 11] width 8 height 9
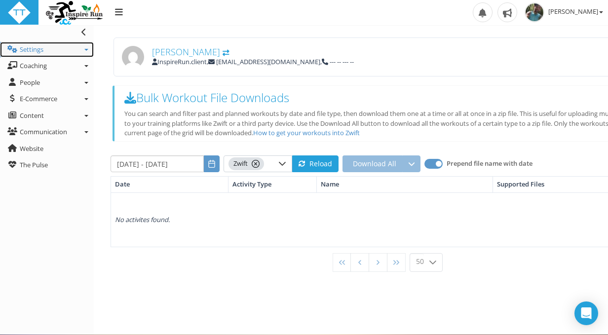
click at [31, 49] on span "Settings" at bounding box center [32, 49] width 24 height 9
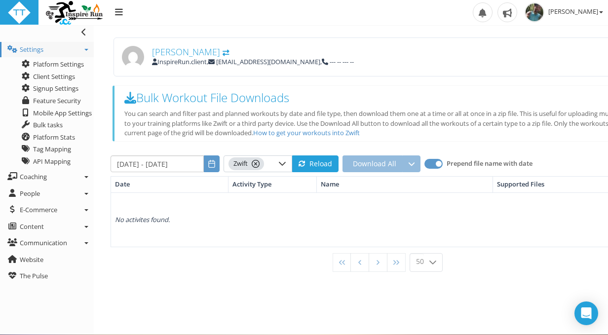
click at [87, 49] on icon at bounding box center [86, 50] width 4 height 2
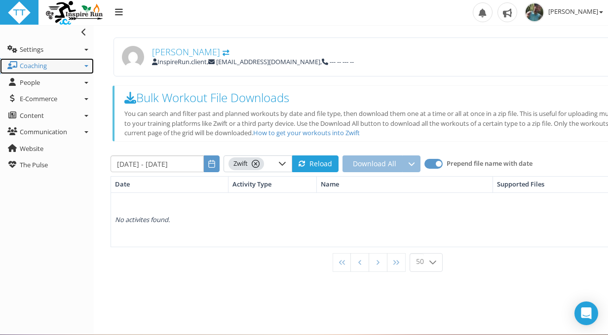
click at [86, 66] on icon at bounding box center [86, 66] width 4 height 2
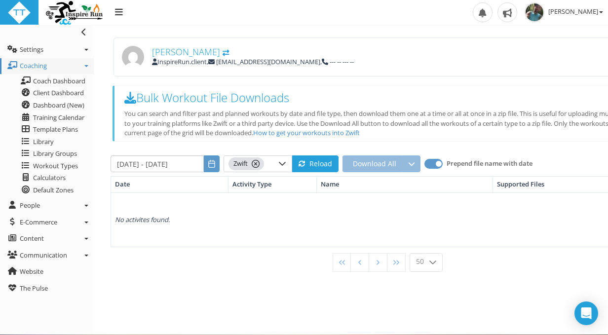
click at [86, 66] on icon at bounding box center [86, 66] width 4 height 2
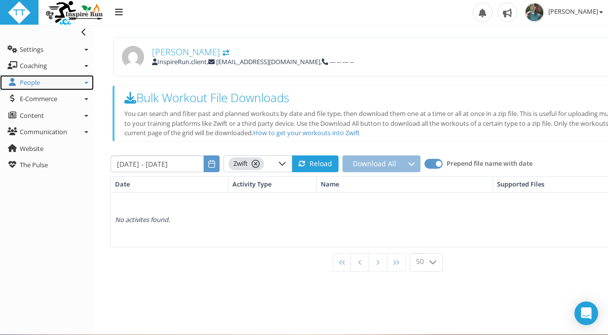
click at [87, 81] on link "People" at bounding box center [47, 83] width 94 height 16
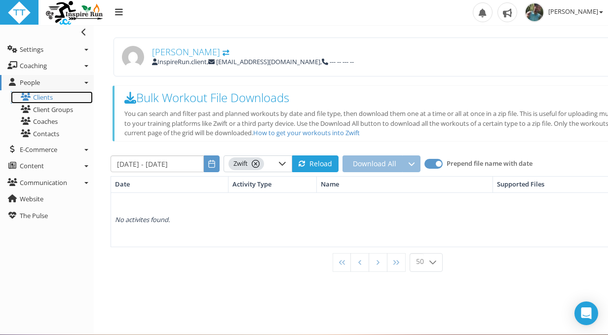
click at [42, 101] on link "Clients" at bounding box center [52, 97] width 82 height 12
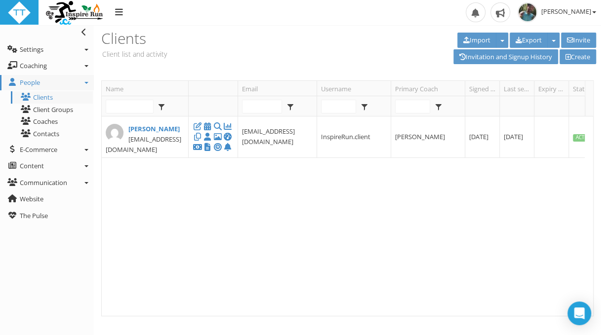
type input "jesserr420@yahoo.com"
click at [478, 58] on link "Invitation and Signup History" at bounding box center [505, 56] width 105 height 15
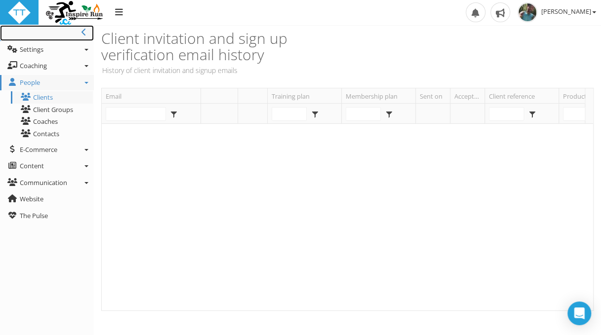
click at [84, 33] on icon at bounding box center [83, 32] width 5 height 8
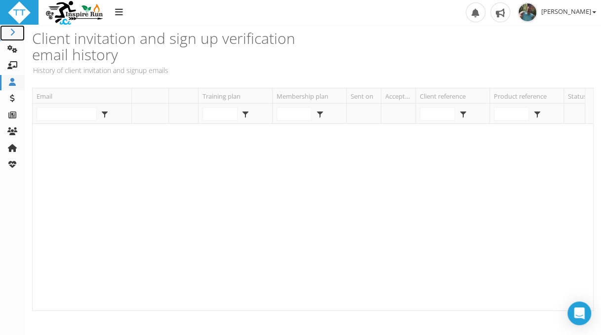
click at [12, 34] on icon at bounding box center [12, 32] width 10 height 8
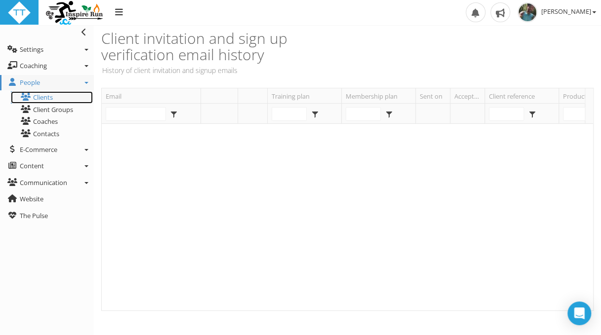
click at [47, 97] on link "Clients" at bounding box center [52, 97] width 82 height 12
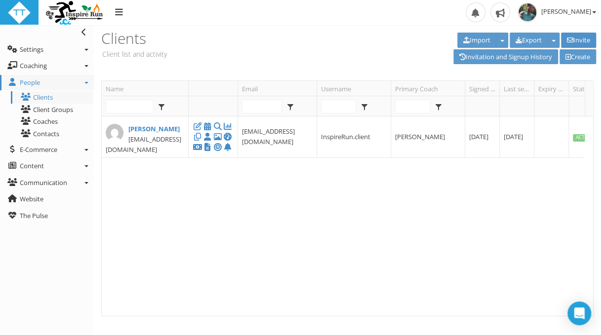
type input "[EMAIL_ADDRESS][DOMAIN_NAME]"
click at [574, 37] on link "Invite" at bounding box center [578, 40] width 35 height 15
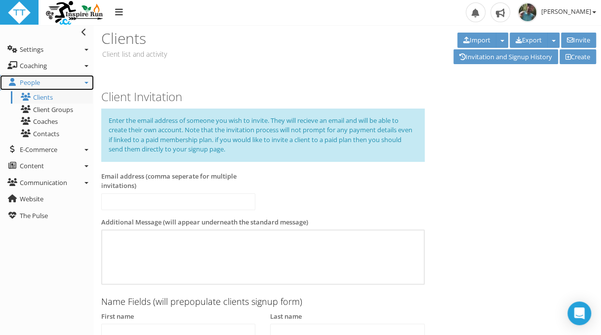
click at [89, 82] on link "People" at bounding box center [47, 83] width 94 height 16
click at [88, 82] on icon at bounding box center [86, 83] width 4 height 2
click at [85, 83] on icon at bounding box center [86, 83] width 4 height 2
click at [87, 82] on icon at bounding box center [86, 83] width 4 height 2
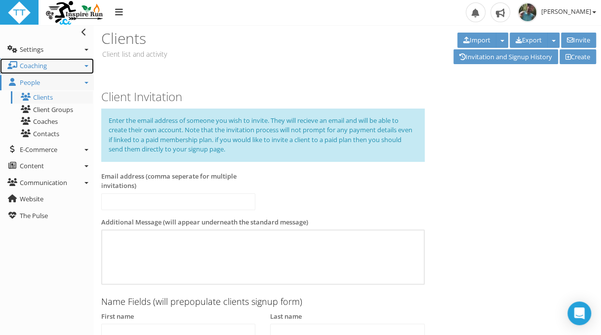
click at [86, 67] on icon at bounding box center [86, 66] width 4 height 2
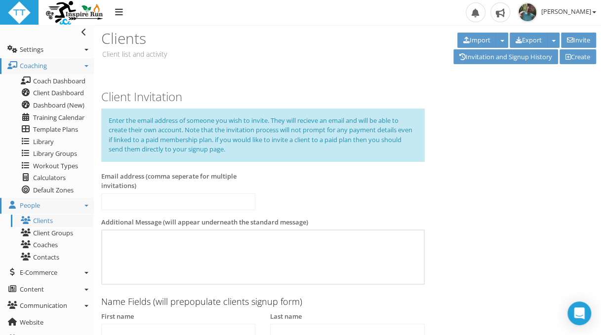
click at [86, 67] on icon at bounding box center [86, 66] width 4 height 2
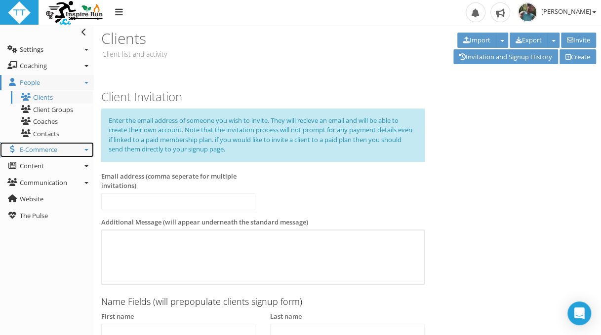
click at [88, 147] on link "E-Commerce" at bounding box center [47, 150] width 94 height 16
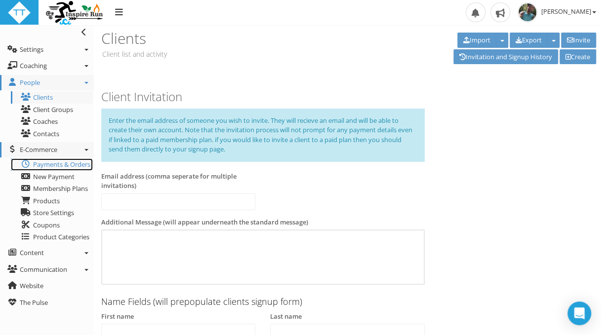
click at [66, 163] on span "Payments & Orders" at bounding box center [61, 164] width 57 height 9
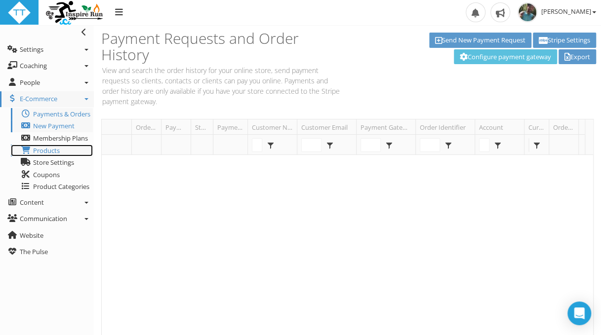
click at [56, 151] on span "Products" at bounding box center [46, 150] width 27 height 9
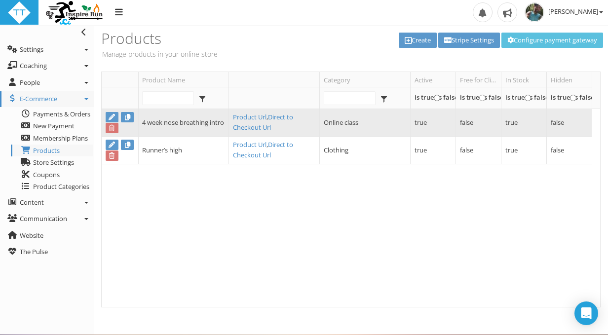
click at [175, 120] on td "4 week nose breathing intro" at bounding box center [183, 123] width 91 height 28
click at [247, 115] on link "Product Url" at bounding box center [250, 117] width 34 height 9
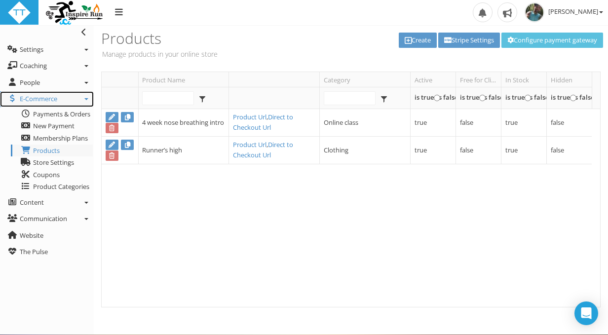
click at [88, 98] on icon at bounding box center [86, 99] width 4 height 2
click at [85, 99] on icon at bounding box center [86, 99] width 4 height 2
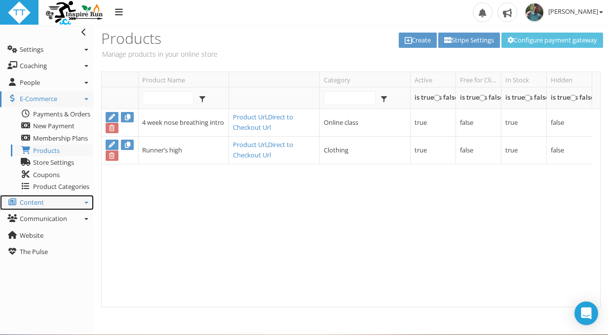
click at [85, 201] on link "Content" at bounding box center [47, 203] width 94 height 16
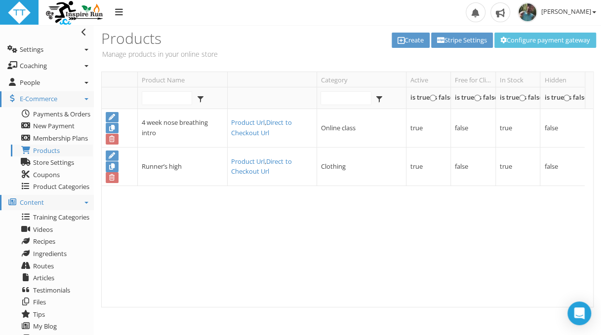
click at [86, 202] on icon at bounding box center [86, 203] width 4 height 2
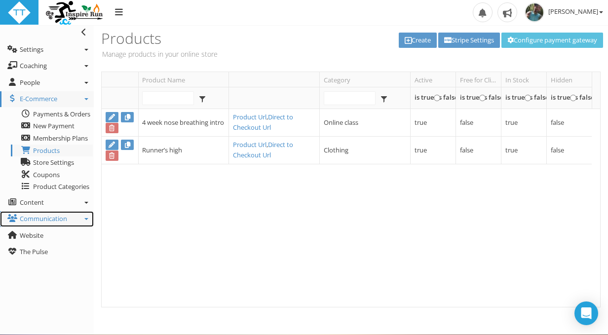
click at [84, 220] on icon at bounding box center [86, 219] width 4 height 2
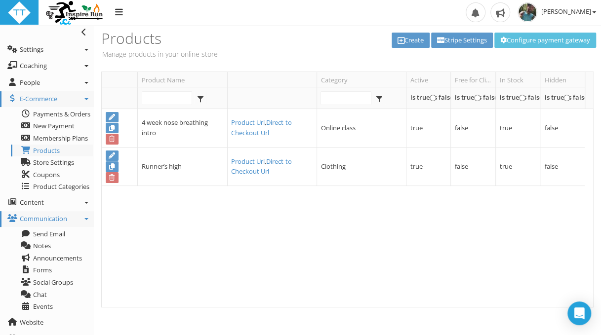
scroll to position [11, 0]
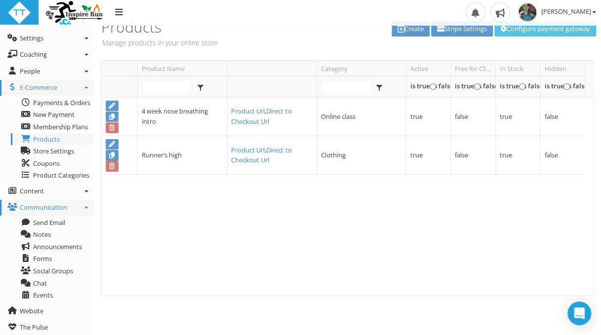
click at [88, 207] on icon at bounding box center [86, 208] width 4 height 2
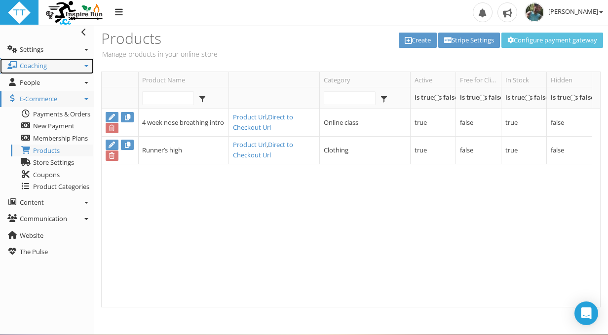
click at [87, 64] on link "Coaching" at bounding box center [47, 66] width 94 height 16
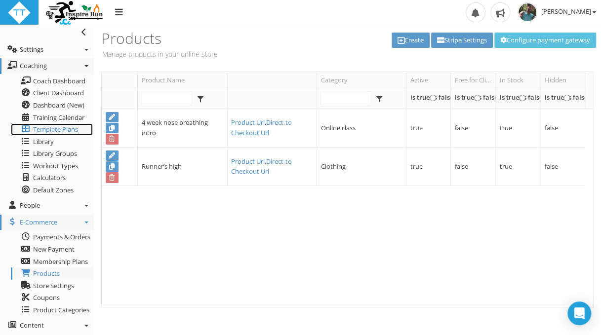
click at [45, 129] on span "Template Plans" at bounding box center [55, 129] width 45 height 9
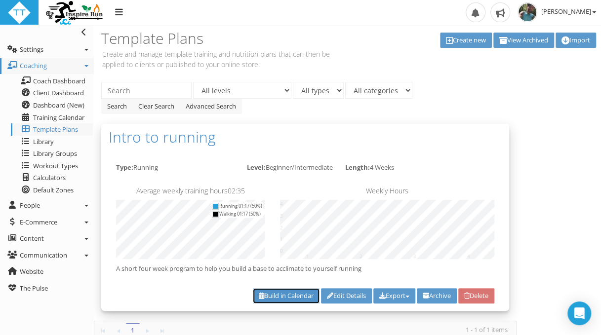
click at [278, 302] on link "Build in Calendar" at bounding box center [286, 295] width 67 height 15
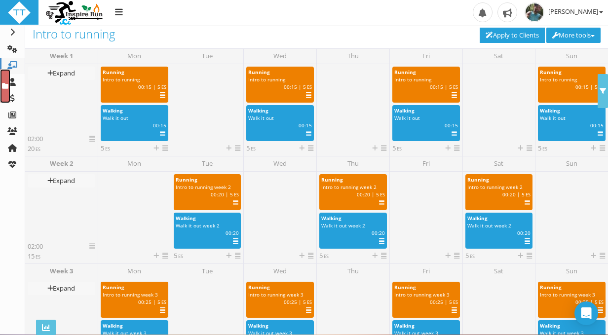
click at [5, 95] on link at bounding box center [5, 86] width 10 height 34
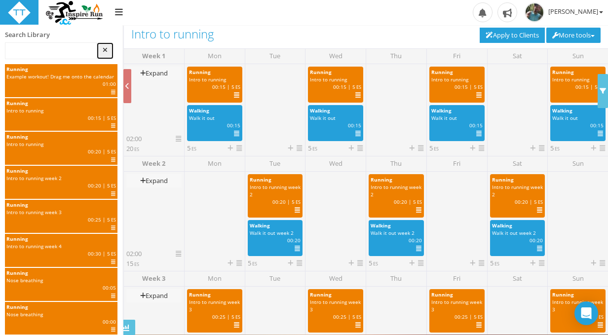
click at [109, 49] on link at bounding box center [105, 50] width 17 height 17
click at [124, 90] on link at bounding box center [127, 86] width 8 height 34
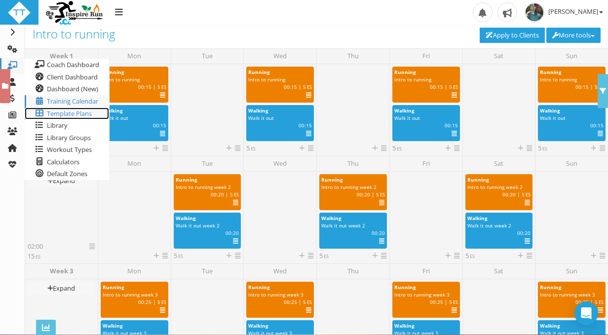
click at [73, 113] on span "Template Plans" at bounding box center [69, 113] width 45 height 9
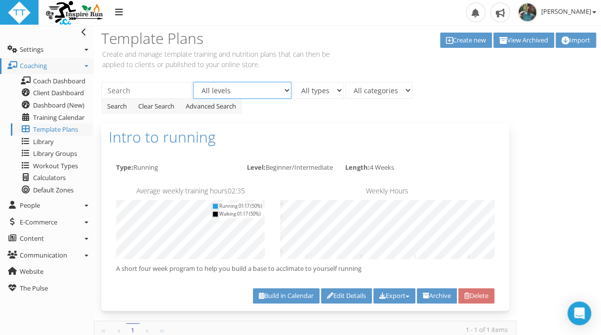
click at [285, 89] on select "All levels Any Beginner Beginner/Intermediate" at bounding box center [242, 90] width 98 height 17
click at [336, 91] on select "All types Running" at bounding box center [318, 90] width 51 height 17
click at [403, 89] on select "All categories" at bounding box center [378, 90] width 67 height 17
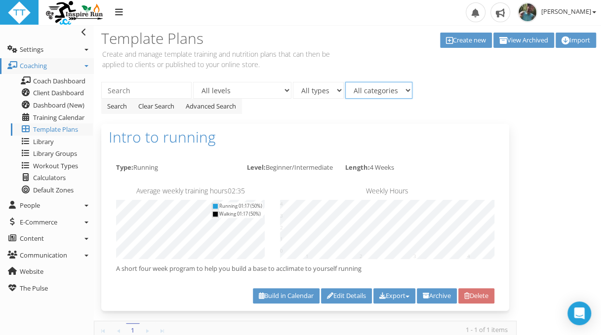
click at [403, 89] on select "All categories" at bounding box center [378, 90] width 67 height 17
click at [54, 139] on link "Library" at bounding box center [52, 142] width 82 height 12
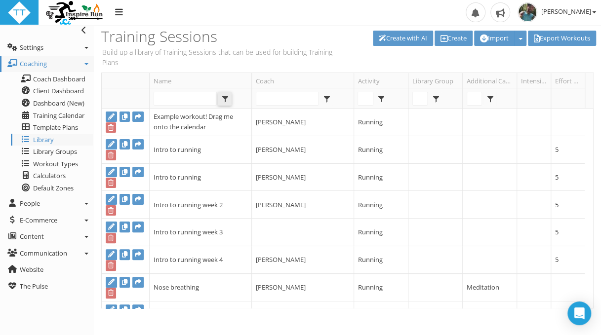
click at [224, 101] on span "select" at bounding box center [225, 99] width 8 height 8
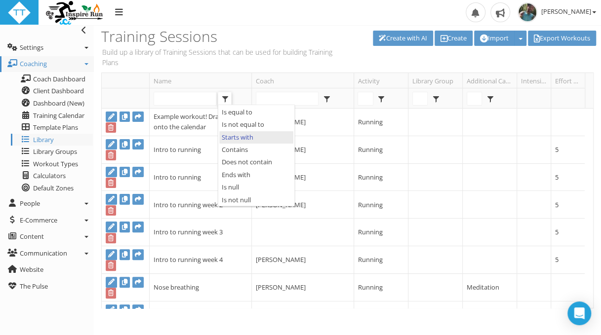
click at [224, 101] on span "select" at bounding box center [225, 99] width 8 height 8
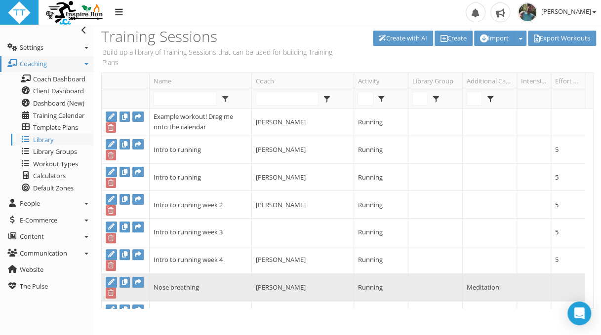
click at [223, 286] on td "Nose breathing" at bounding box center [200, 288] width 102 height 28
click at [111, 283] on icon at bounding box center [111, 282] width 6 height 6
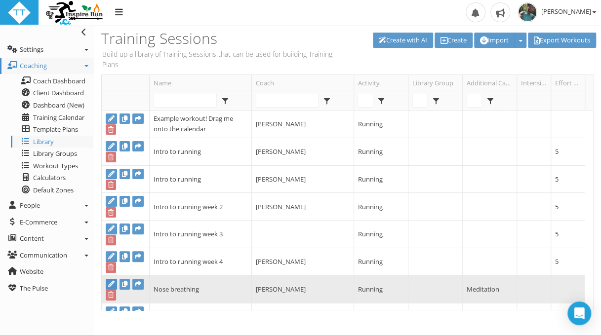
type input "Nose breathing"
select select "91939a62-6b13-49b7-8155-451fdc1cad9e"
select select
type input "00:05:00"
select select "91939a62-6b13-49b7-8155-451fdc1cad9e"
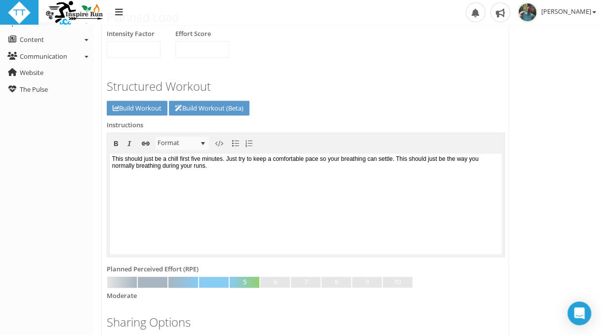
scroll to position [129, 0]
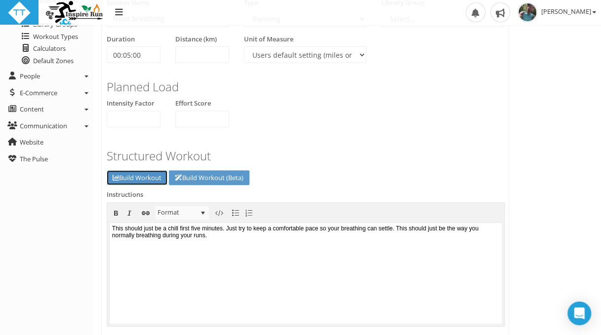
click at [144, 176] on link "Build Workout" at bounding box center [137, 177] width 61 height 15
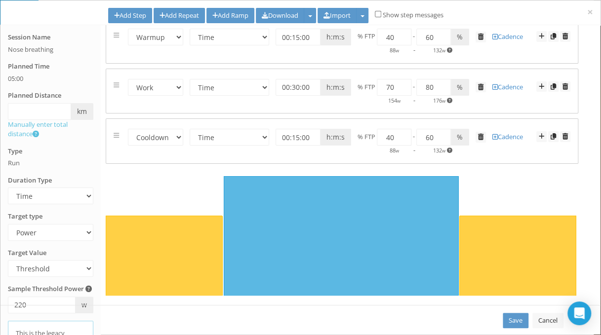
scroll to position [0, 0]
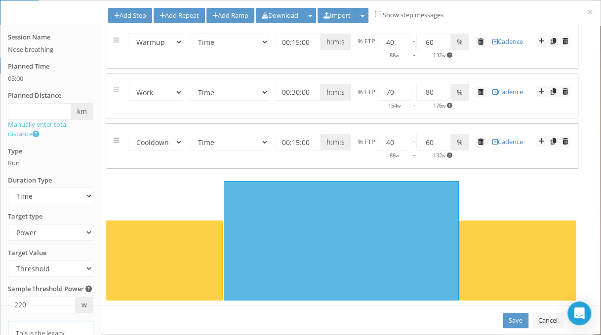
scroll to position [14, 0]
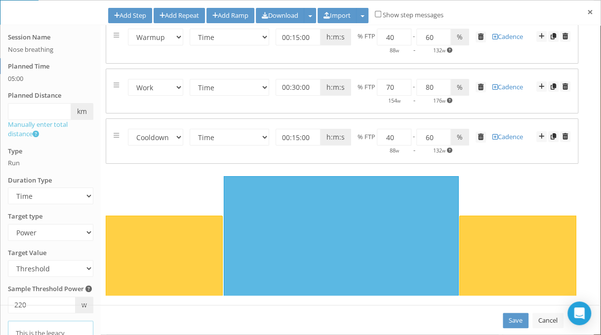
click at [588, 12] on span "×" at bounding box center [590, 12] width 6 height 14
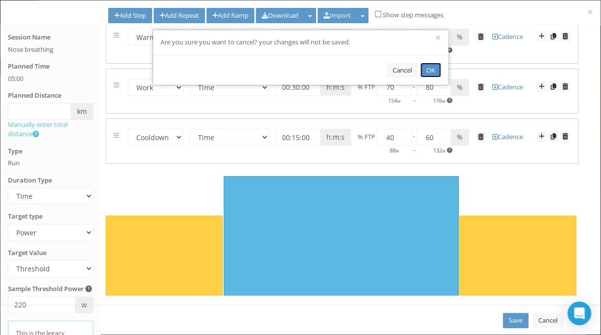
click at [430, 69] on button "OK" at bounding box center [430, 70] width 21 height 15
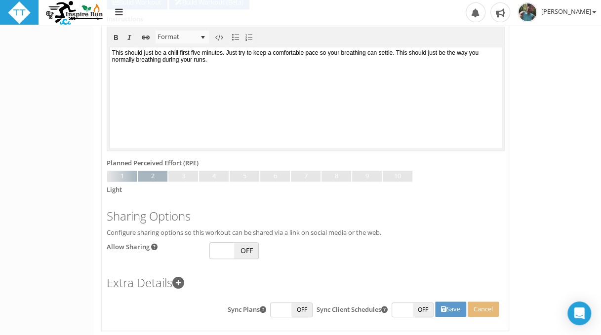
scroll to position [327, 0]
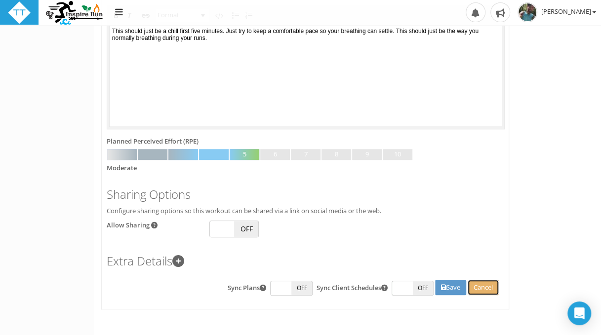
click at [490, 285] on button "Cancel" at bounding box center [483, 287] width 31 height 15
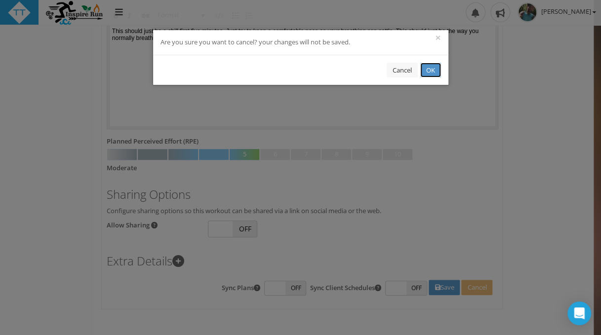
click at [433, 68] on button "OK" at bounding box center [430, 70] width 21 height 15
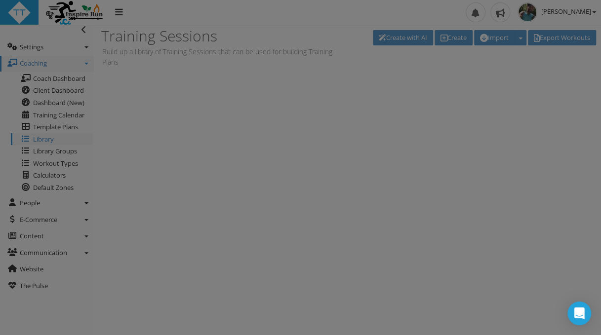
scroll to position [2, 0]
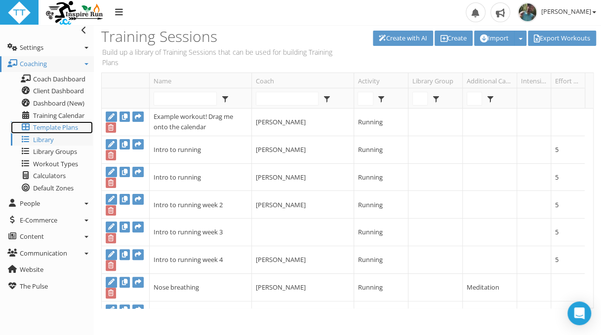
click at [66, 128] on span "Template Plans" at bounding box center [55, 127] width 45 height 9
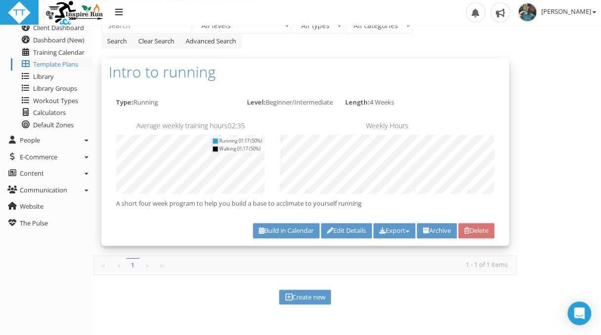
scroll to position [85, 0]
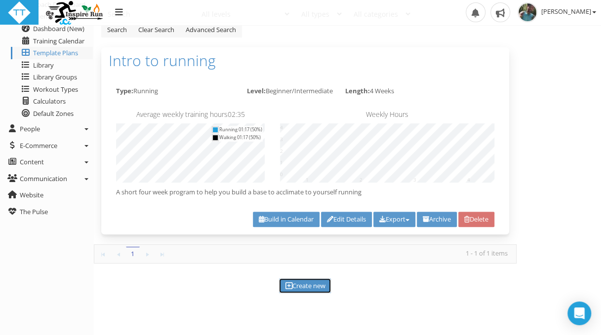
click at [287, 286] on icon at bounding box center [288, 286] width 7 height 0
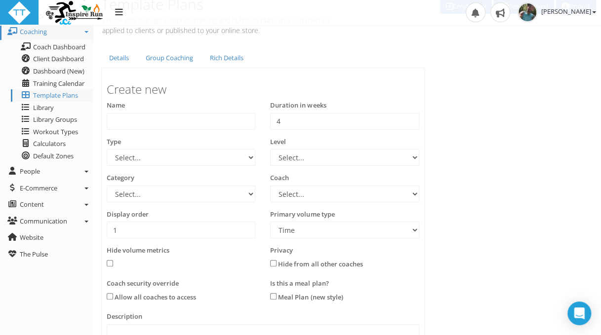
scroll to position [49, 0]
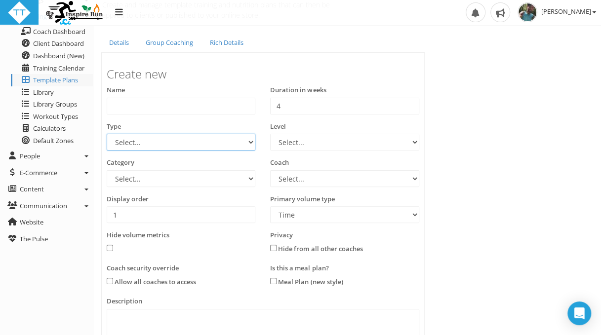
click at [250, 138] on select "Select... 70.3 Half Iron distance Triathlon Alpine Climbing Core Cross-Country …" at bounding box center [181, 142] width 149 height 17
click at [249, 140] on select "Select... 70.3 Half Iron distance Triathlon Alpine Climbing Core Cross-Country …" at bounding box center [181, 142] width 149 height 17
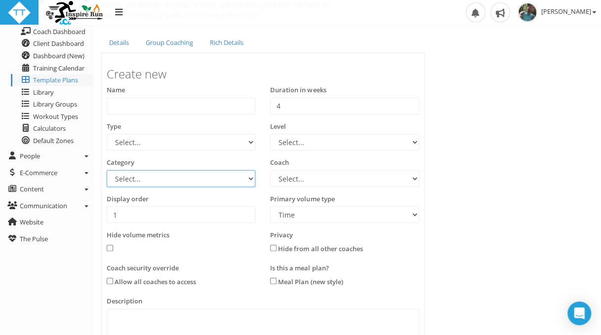
click at [251, 176] on select "Select... Athlete Profiles Bike Technique Biomechanics Book Reviews Coast to Co…" at bounding box center [181, 178] width 149 height 17
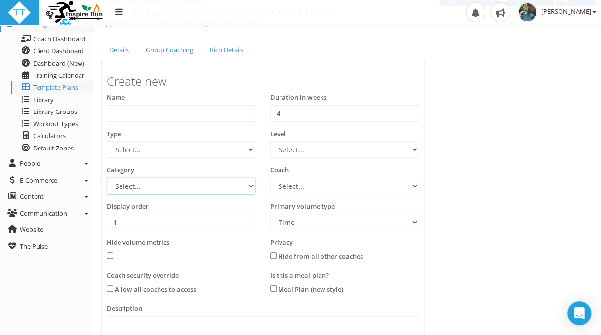
scroll to position [0, 0]
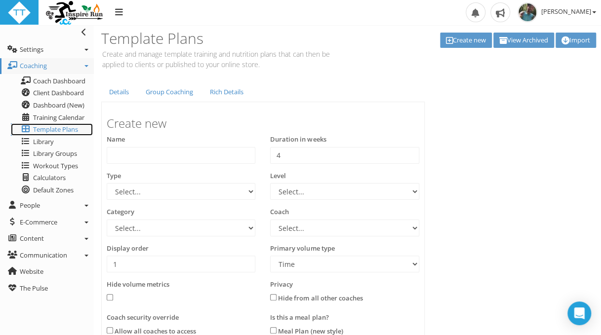
click at [59, 130] on span "Template Plans" at bounding box center [55, 129] width 45 height 9
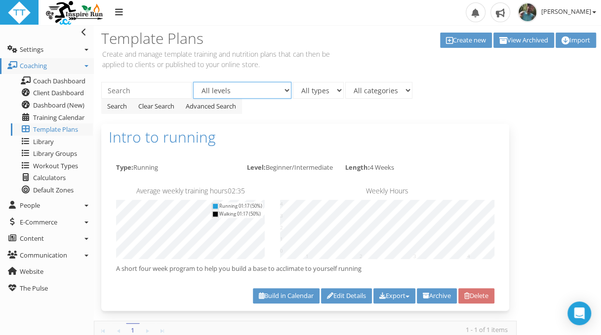
click at [287, 87] on select "All levels Any Beginner Beginner/Intermediate" at bounding box center [242, 90] width 98 height 17
click at [370, 56] on div "Create new View Archived Import" at bounding box center [479, 41] width 257 height 32
click at [338, 91] on select "All types Running" at bounding box center [318, 90] width 51 height 17
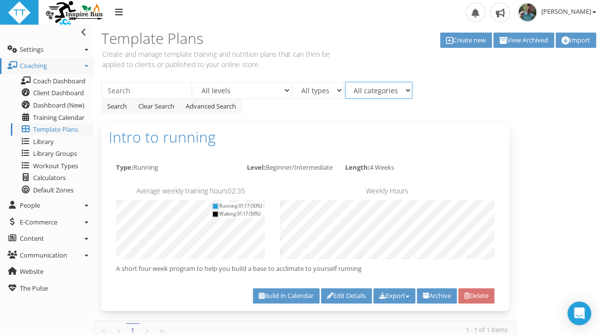
click at [405, 88] on select "All categories" at bounding box center [378, 90] width 67 height 17
click at [123, 106] on link "Search" at bounding box center [117, 106] width 32 height 15
click at [446, 40] on icon at bounding box center [449, 40] width 7 height 0
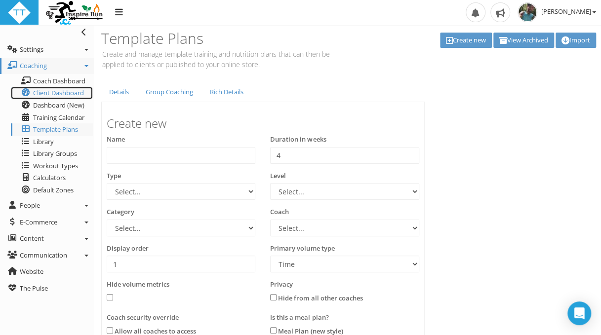
click at [59, 94] on span "Client Dashboard" at bounding box center [58, 92] width 51 height 9
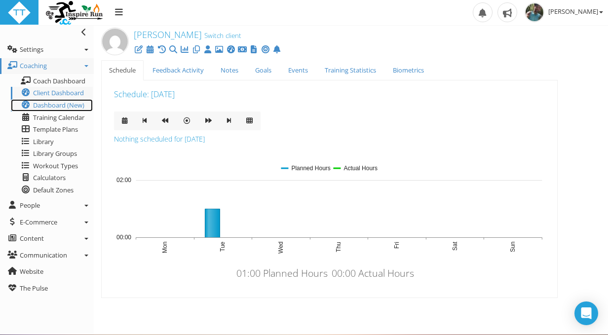
click at [57, 107] on span "Dashboard (New)" at bounding box center [58, 105] width 51 height 9
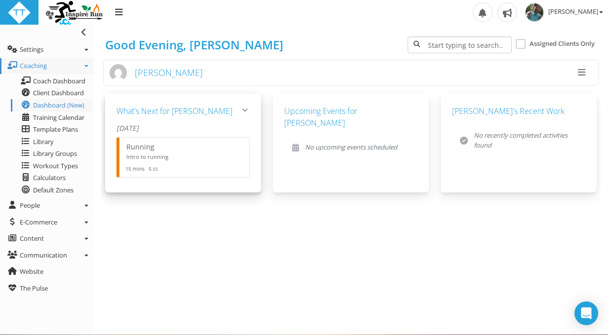
click at [243, 115] on div at bounding box center [245, 110] width 10 height 10
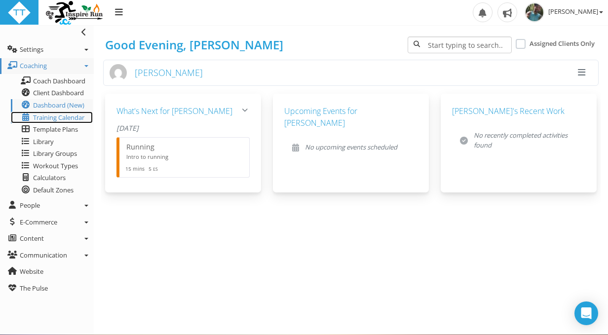
click at [61, 118] on span "Training Calendar" at bounding box center [58, 117] width 51 height 9
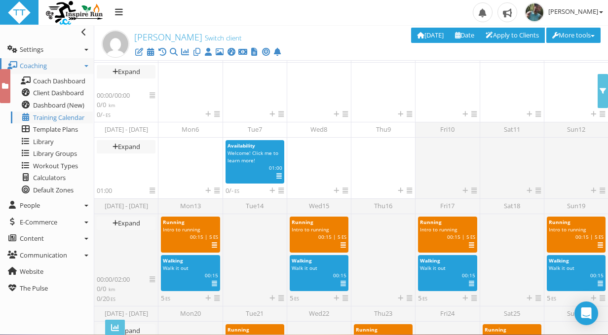
scroll to position [324, 0]
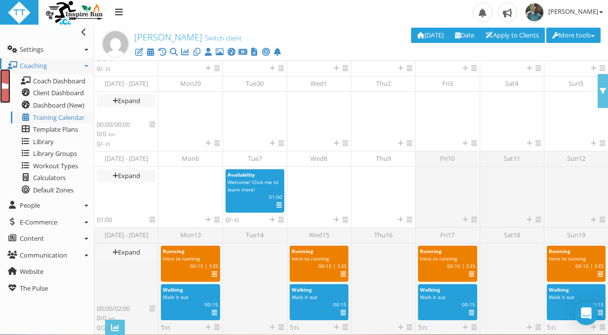
click at [5, 83] on icon at bounding box center [5, 86] width 6 height 6
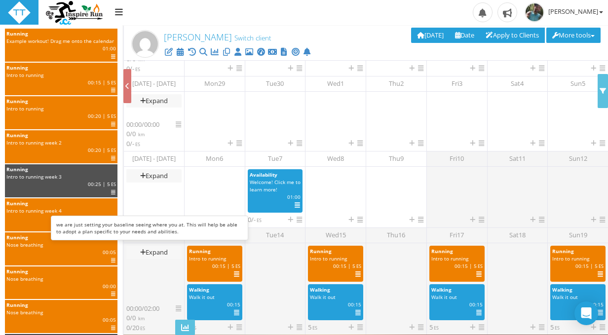
scroll to position [49, 0]
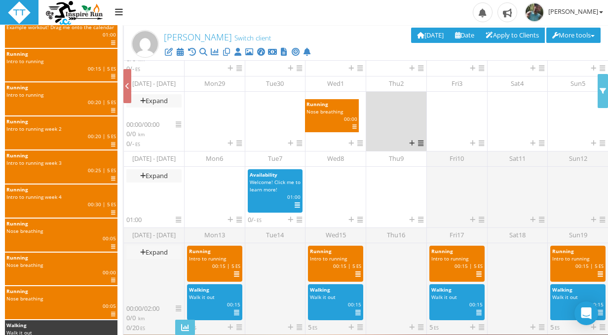
drag, startPoint x: 69, startPoint y: 272, endPoint x: 364, endPoint y: 122, distance: 330.4
click at [364, 25] on div "Search Library Running Example workout! Drag me onto the calendar | 01:00 | ES …" at bounding box center [351, 25] width 500 height 0
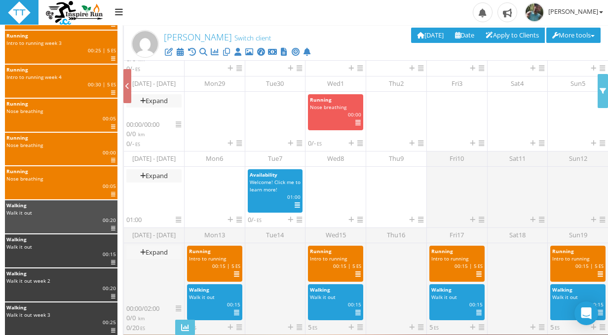
scroll to position [189, 0]
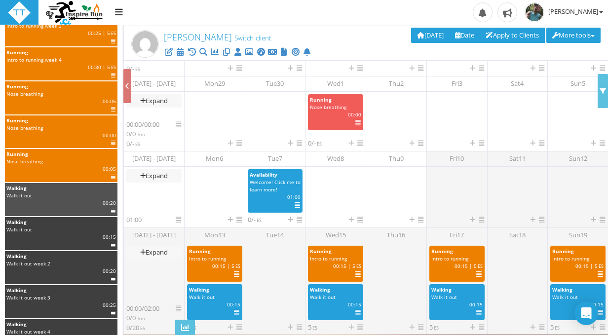
click at [111, 209] on icon at bounding box center [113, 210] width 4 height 5
click at [111, 212] on icon at bounding box center [113, 210] width 4 height 5
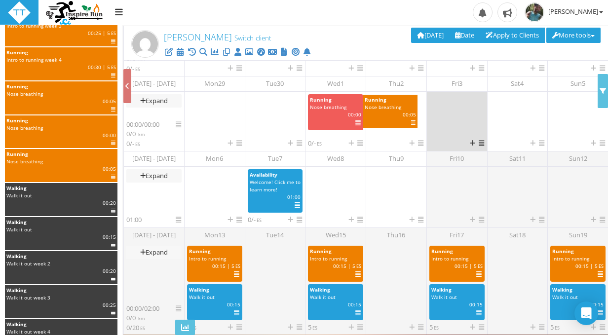
drag, startPoint x: 83, startPoint y: 167, endPoint x: 441, endPoint y: 115, distance: 362.3
click at [441, 25] on div "Search Library Running Example workout! Drag me onto the calendar | 01:00 | ES …" at bounding box center [351, 25] width 500 height 0
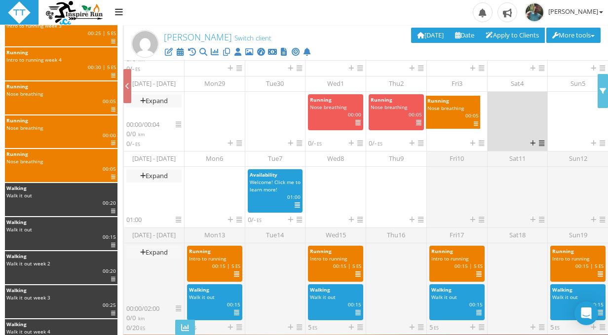
drag, startPoint x: 101, startPoint y: 97, endPoint x: 520, endPoint y: 115, distance: 420.1
click at [520, 25] on div "Search Library Running Example workout! Drag me onto the calendar | 01:00 | ES …" at bounding box center [351, 25] width 500 height 0
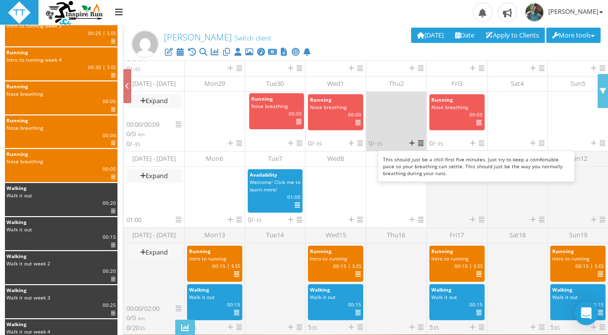
drag, startPoint x: 402, startPoint y: 113, endPoint x: 282, endPoint y: 113, distance: 120.0
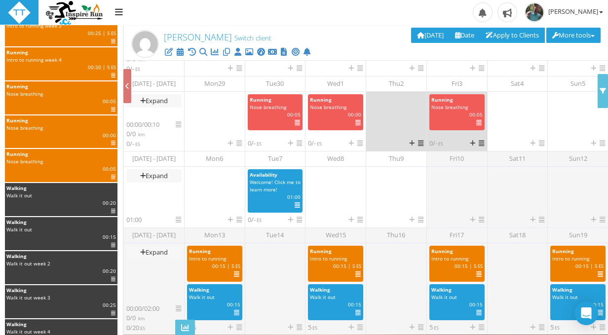
click at [479, 143] on icon at bounding box center [481, 143] width 5 height 6
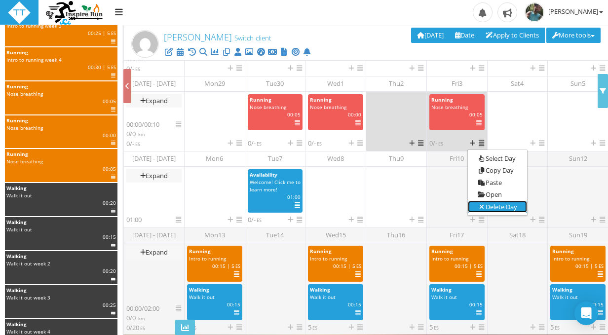
click at [481, 206] on icon at bounding box center [482, 207] width 8 height 6
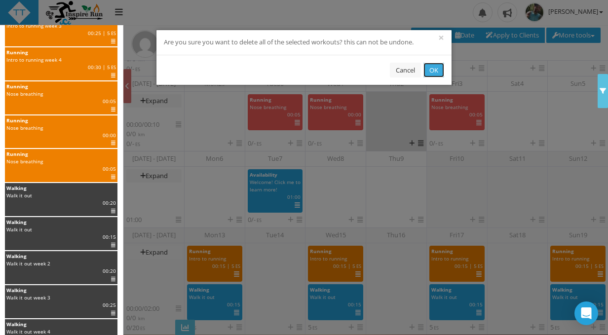
click at [439, 74] on button "OK" at bounding box center [434, 70] width 21 height 15
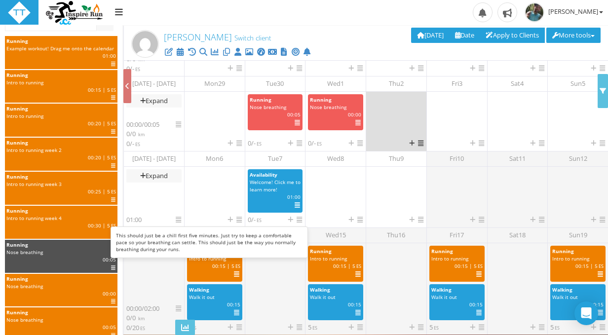
scroll to position [0, 0]
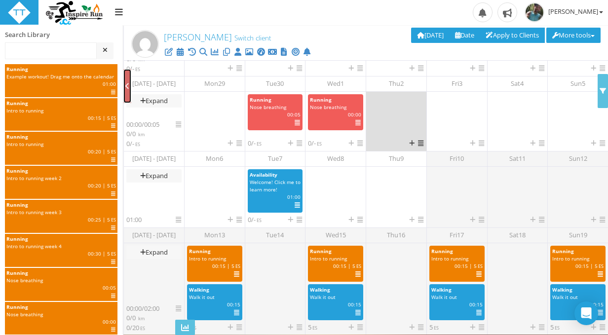
click at [126, 88] on icon at bounding box center [127, 86] width 4 height 6
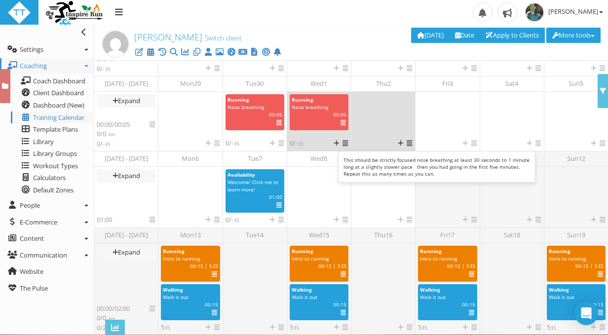
click at [333, 114] on span "00:00" at bounding box center [339, 114] width 13 height 7
select select "91939a62-6b13-49b7-8155-451fdc1cad9e"
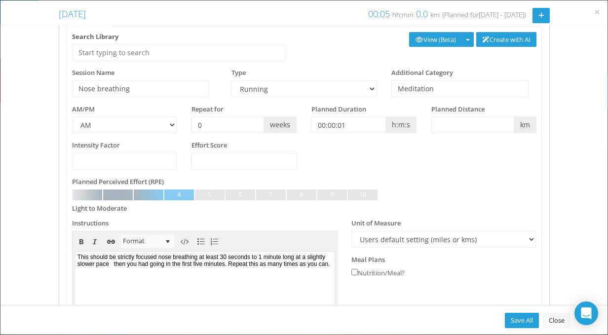
scroll to position [31, 0]
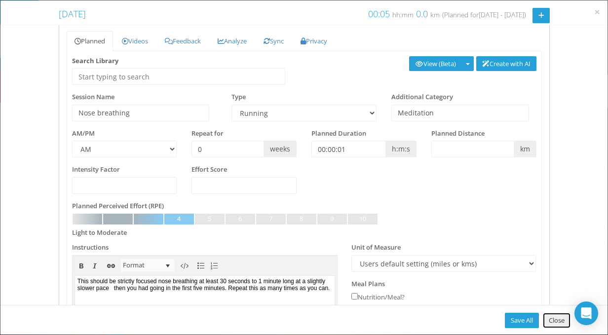
click at [558, 318] on link "Close" at bounding box center [557, 320] width 28 height 15
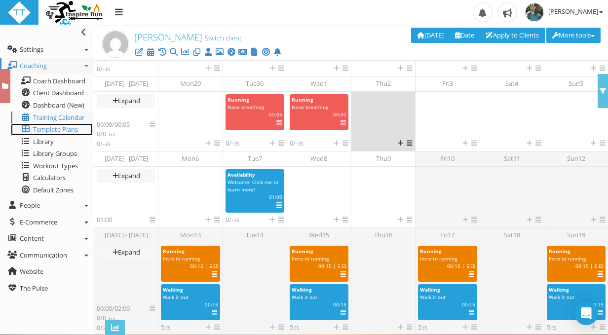
click at [57, 133] on span "Template Plans" at bounding box center [55, 129] width 45 height 9
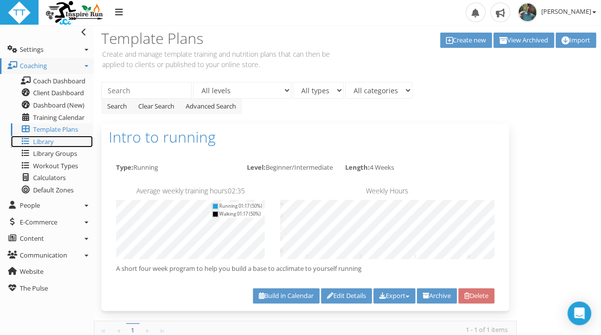
click at [37, 142] on span "Library" at bounding box center [43, 141] width 21 height 9
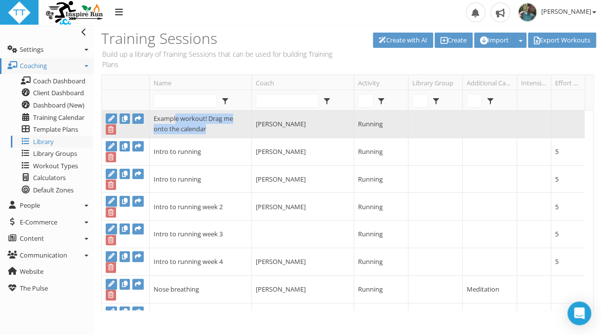
drag, startPoint x: 176, startPoint y: 120, endPoint x: 225, endPoint y: 126, distance: 49.7
click at [225, 126] on td "Example workout! Drag me onto the calendar" at bounding box center [200, 125] width 102 height 28
drag, startPoint x: 225, startPoint y: 126, endPoint x: 218, endPoint y: 129, distance: 7.5
click at [218, 129] on td "Example workout! Drag me onto the calendar" at bounding box center [200, 125] width 102 height 28
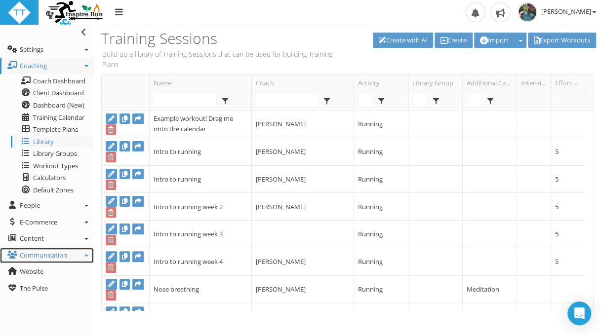
click at [86, 256] on icon at bounding box center [86, 256] width 4 height 2
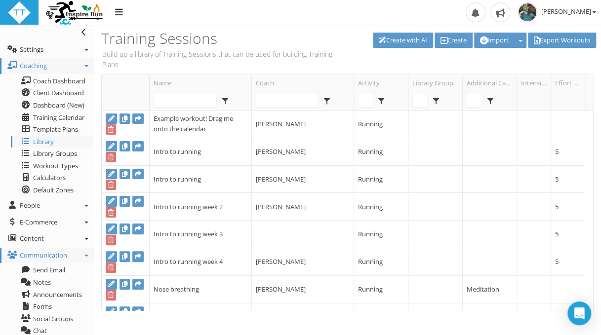
click at [86, 256] on icon at bounding box center [86, 256] width 4 height 2
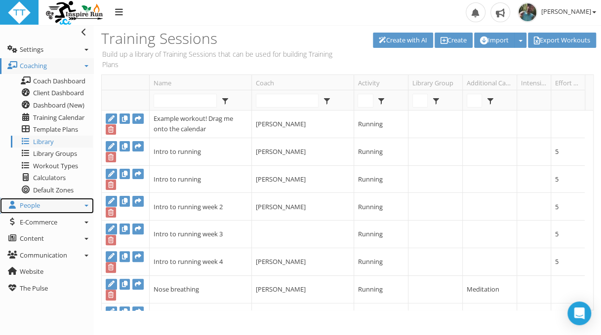
click at [86, 204] on link "People" at bounding box center [47, 206] width 94 height 16
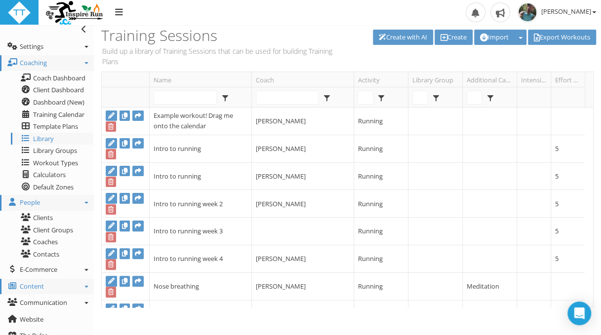
scroll to position [11, 0]
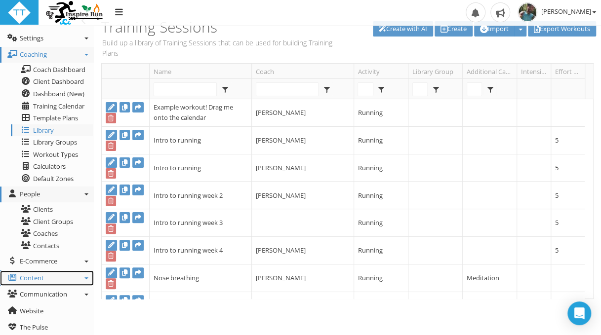
click at [86, 278] on icon at bounding box center [86, 278] width 4 height 2
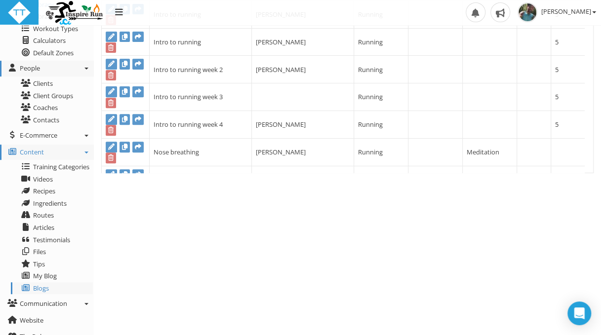
scroll to position [147, 0]
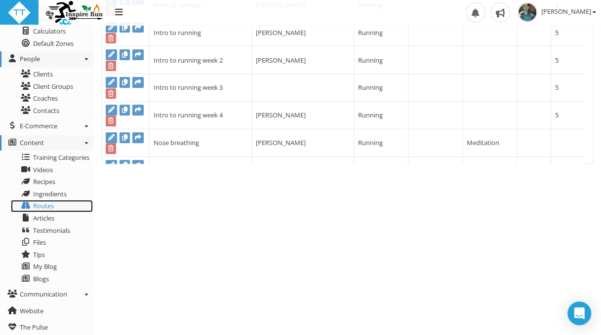
click at [68, 206] on link "Routes" at bounding box center [52, 206] width 82 height 12
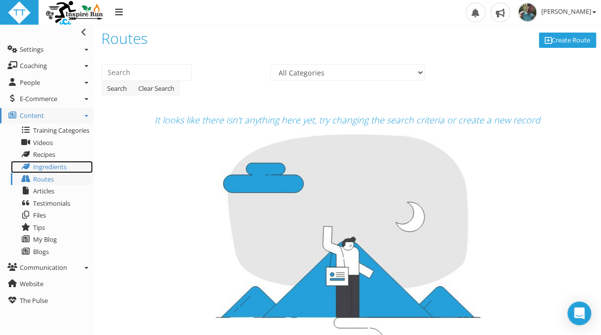
click at [59, 168] on span "Ingredients" at bounding box center [50, 166] width 34 height 9
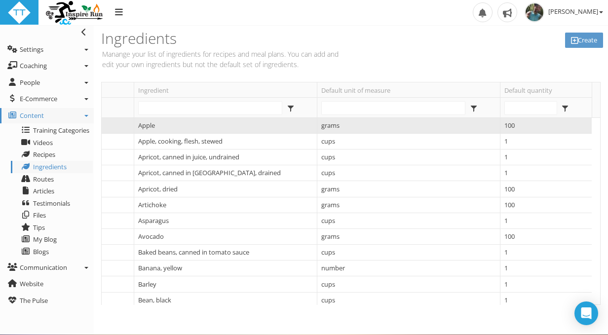
click at [256, 129] on td "Apple" at bounding box center [225, 126] width 183 height 16
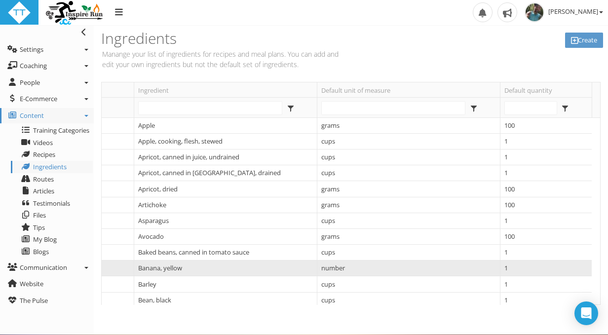
click at [488, 262] on td "number" at bounding box center [408, 269] width 183 height 16
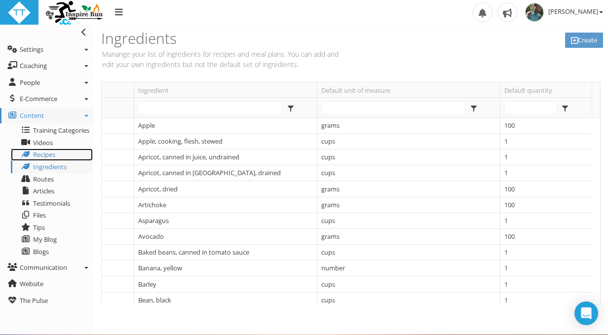
click at [45, 154] on span "Recipes" at bounding box center [44, 154] width 22 height 9
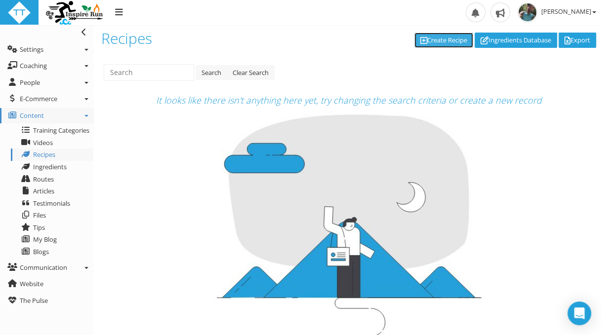
click at [434, 39] on link "Create Recipe" at bounding box center [443, 40] width 59 height 15
select select
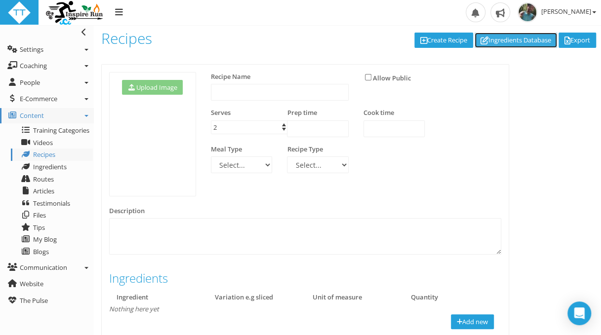
click at [491, 39] on link "Ingredients Database" at bounding box center [516, 40] width 82 height 15
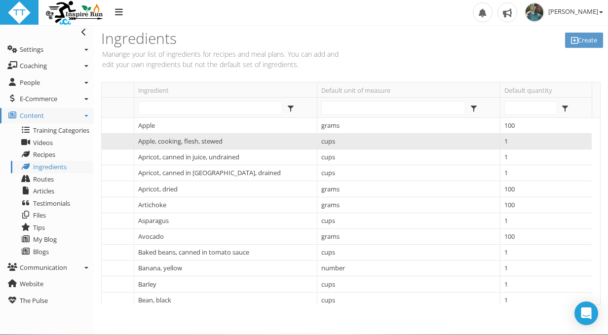
click at [459, 139] on td "cups" at bounding box center [408, 142] width 183 height 16
click at [538, 136] on td "1" at bounding box center [546, 142] width 92 height 16
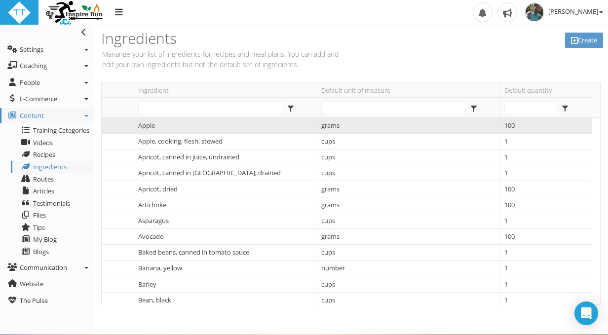
drag, startPoint x: 538, startPoint y: 136, endPoint x: 543, endPoint y: 126, distance: 11.3
click at [538, 136] on td "1" at bounding box center [546, 142] width 92 height 16
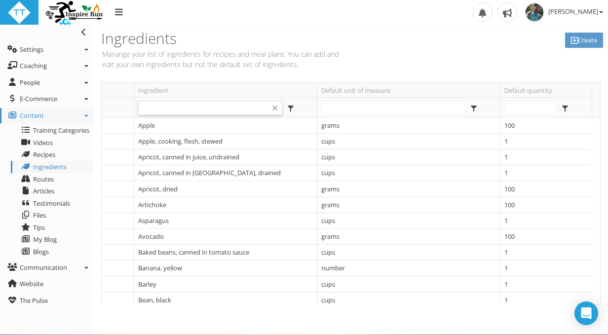
click at [246, 108] on input "text" at bounding box center [210, 108] width 143 height 13
click at [571, 40] on icon at bounding box center [574, 40] width 7 height 0
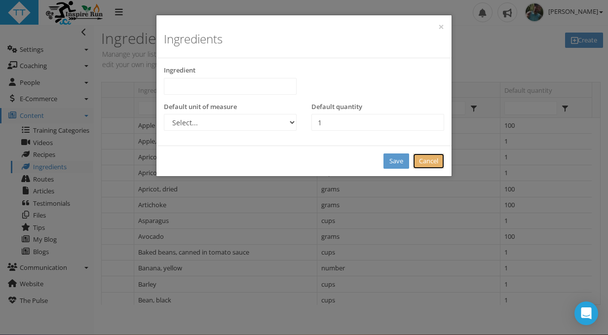
click at [425, 163] on link "Cancel" at bounding box center [428, 161] width 31 height 15
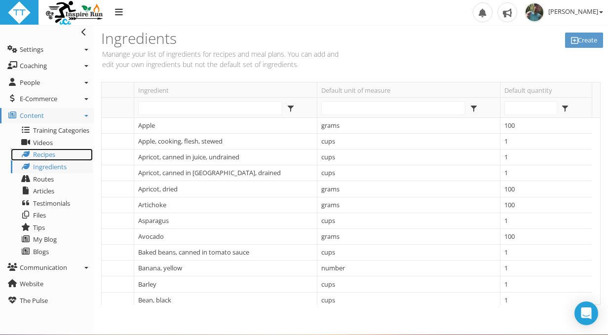
click at [50, 155] on span "Recipes" at bounding box center [44, 154] width 22 height 9
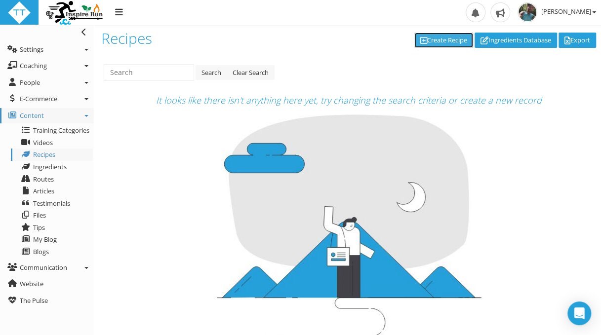
click at [420, 40] on icon at bounding box center [423, 40] width 7 height 0
select select
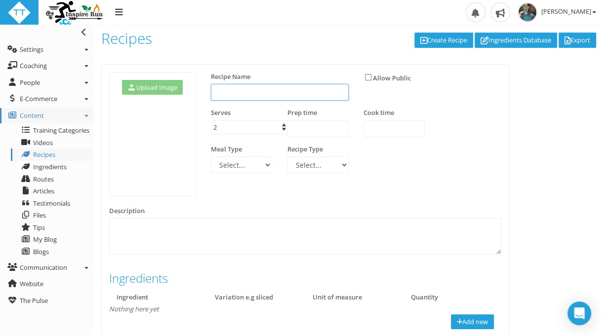
click at [266, 89] on input "text" at bounding box center [280, 92] width 138 height 17
click at [288, 64] on div "Search Clear Search It looks like there isn't anything here yet, try changing t…" at bounding box center [347, 320] width 507 height 526
click at [282, 130] on div "Prep time" at bounding box center [317, 126] width 76 height 37
click at [242, 129] on span "2 2" at bounding box center [250, 127] width 79 height 14
type input "1"
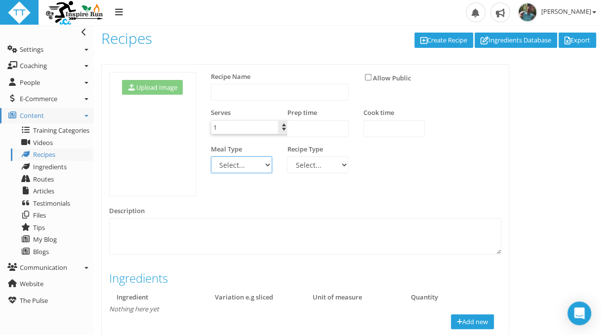
type input "1"
click at [267, 165] on select "Select... Breakfast Dessert Dinner During Exercise Lunch Post Exercise Pre exer…" at bounding box center [241, 165] width 61 height 17
select select "46460f5f-b028-492e-ae77-ace53c65518d"
click at [211, 157] on select "Select... Breakfast Dessert Dinner During Exercise Lunch Post Exercise Pre exer…" at bounding box center [241, 165] width 61 height 17
click at [333, 166] on select "Select... Dairy Free Dressing Gluten Free High Carb High protein LCHF Other Pal…" at bounding box center [317, 165] width 61 height 17
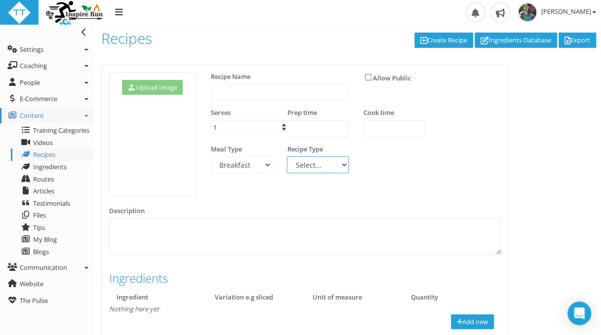
select select "5f478191-94f5-4085-bca8-878ec34d18f1"
click at [287, 157] on select "Select... Dairy Free Dressing Gluten Free High Carb High protein LCHF Other Pal…" at bounding box center [317, 165] width 61 height 17
click at [258, 91] on input "text" at bounding box center [280, 92] width 138 height 17
type input "b"
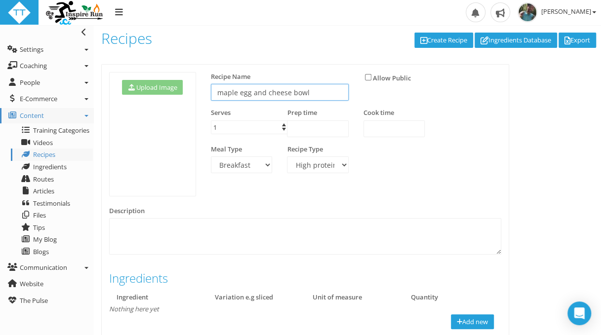
type input "maple egg and cheese bowl"
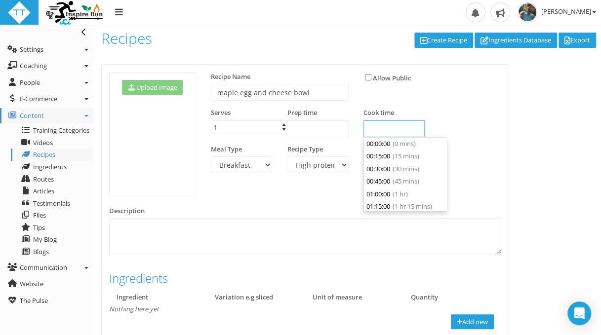
click at [379, 126] on input "text" at bounding box center [393, 128] width 61 height 17
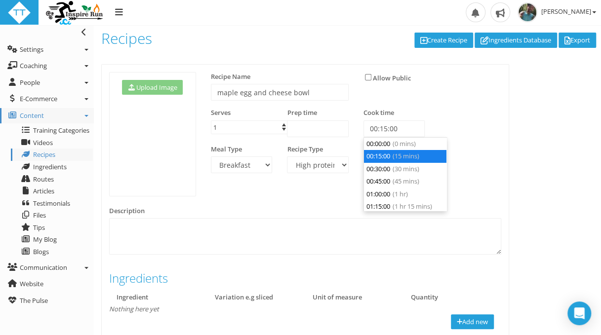
click at [385, 155] on li "00:15:00 (15 mins)" at bounding box center [405, 156] width 82 height 13
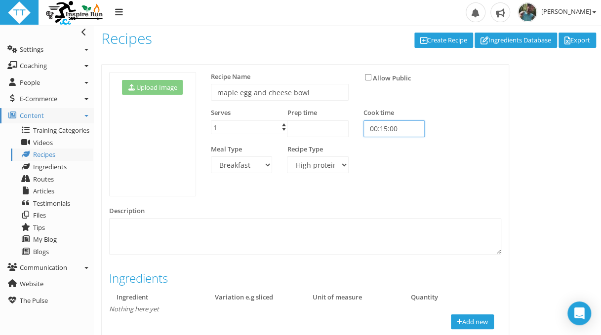
click at [383, 131] on input "00:15:00" at bounding box center [393, 128] width 61 height 17
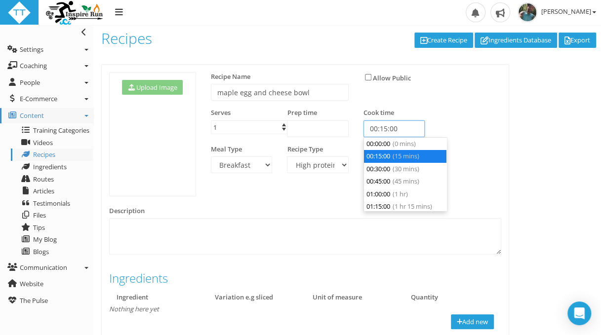
click at [383, 131] on input "00:15:00" at bounding box center [393, 128] width 61 height 17
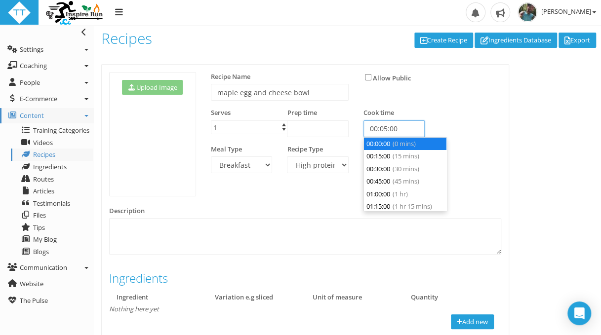
type input "00:05:00"
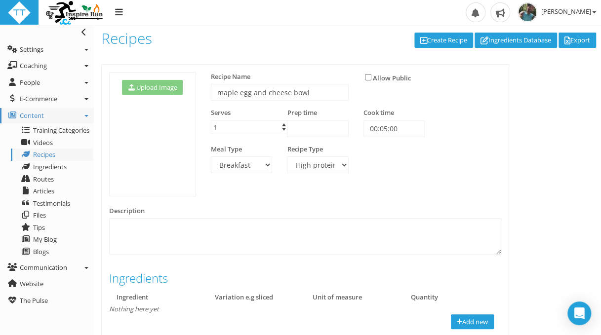
click at [448, 116] on div "Serves 1 1 Prep time Cook time 00:05:00" at bounding box center [355, 126] width 305 height 37
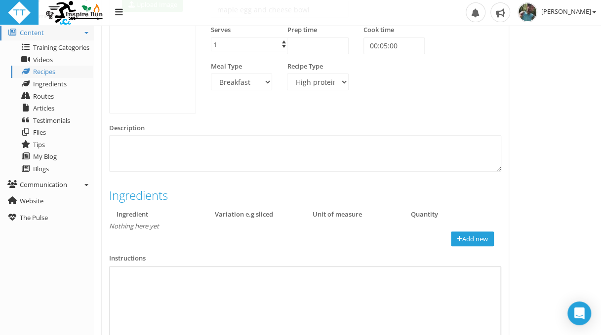
scroll to position [99, 0]
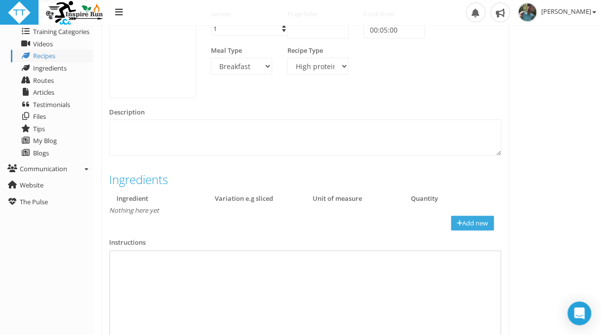
click at [451, 220] on link "Add new" at bounding box center [472, 223] width 43 height 15
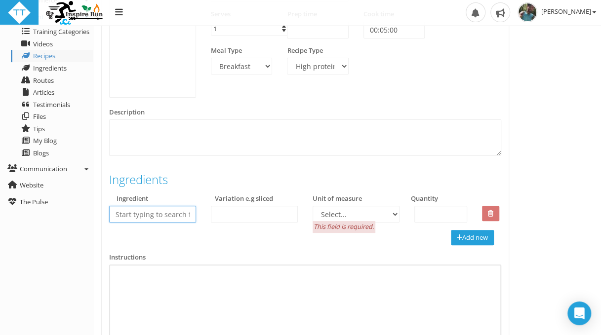
click at [187, 215] on 0\<arguments\ "text" at bounding box center [152, 214] width 87 height 17
type 0\<arguments\ "egg"
type input "eggplant"
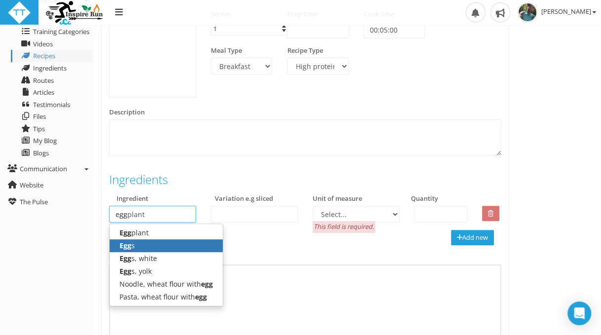
click at [148, 245] on div "Egg s" at bounding box center [166, 245] width 113 height 13
type 0\<arguments\ "Eggs"
select select "5a95517d-f78e-40cd-94e9-d8c67597c181"
type 0\<arguments\ "2"
select select "5a95517d-f78e-40cd-94e9-d8c67597c181"
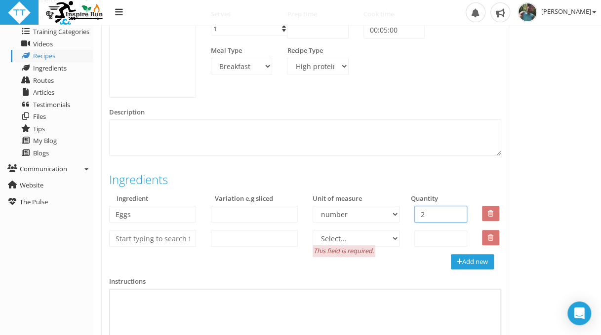
click at [434, 215] on 0\<arguments\ "2" at bounding box center [440, 214] width 53 height 17
type 0\<arguments\ "3"
click at [160, 238] on 0\<arguments\ "text" at bounding box center [152, 238] width 87 height 17
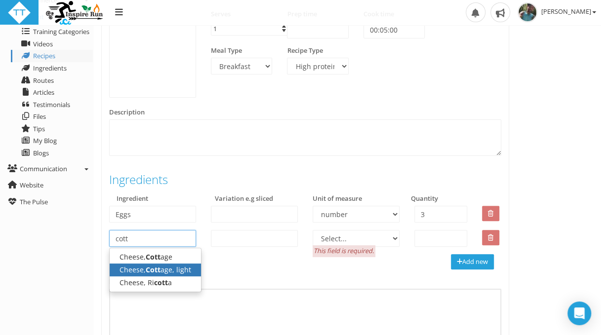
click at [167, 268] on div "Cheese, Cott age, light" at bounding box center [155, 270] width 91 height 13
type 0\<arguments\ "Cheese, Cottage, light"
select select "61c302e2-f04c-4d88-aba2-17ecb5b8cbd2"
type 0\<arguments\ "1"
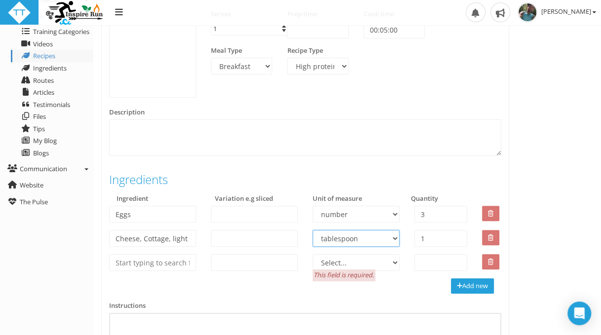
click at [394, 238] on select "Select... cups fluid ounce gallons grams kilograms litres milligrams milliliter…" at bounding box center [356, 238] width 87 height 17
select select "3d42c3ce-e574-4c8c-af51-417400c58839"
click at [313, 230] on select "Select... cups fluid ounce gallons grams kilograms litres milligrams milliliter…" at bounding box center [356, 238] width 87 height 17
click at [424, 239] on 0\<arguments\ "1" at bounding box center [440, 238] width 53 height 17
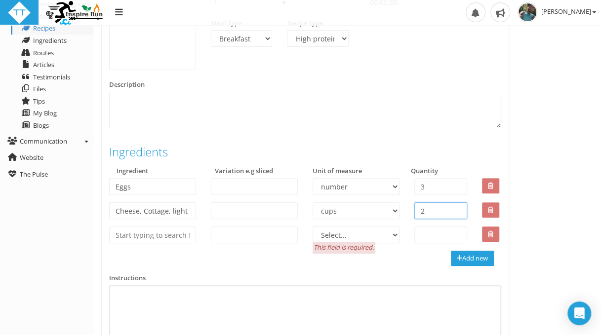
scroll to position [148, 0]
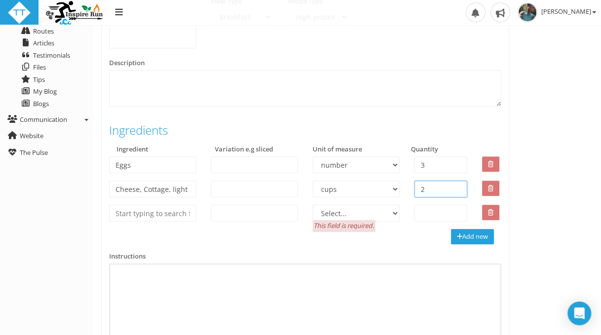
type 0\<arguments\ "2"
click at [169, 214] on 0\<arguments\ "text" at bounding box center [152, 213] width 87 height 17
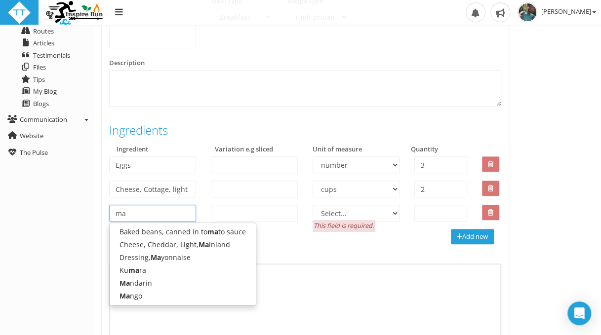
type 0\<arguments\ "m"
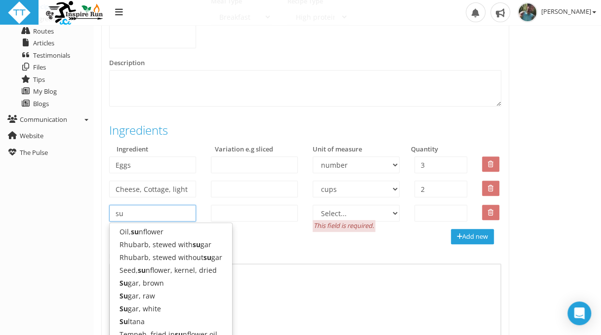
type 0\<arguments\ "s"
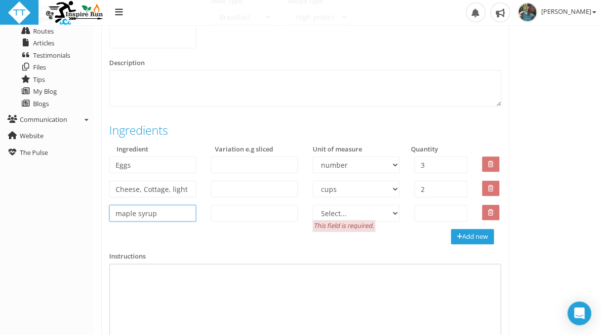
type 0\<arguments\ "maple syrup"
click at [396, 213] on select "Select... cups fluid ounce gallons grams kilograms litres milligrams milliliter…" at bounding box center [356, 213] width 87 height 17
select select "61c302e2-f04c-4d88-aba2-17ecb5b8cbd2"
click at [313, 205] on select "Select... cups fluid ounce gallons grams kilograms litres milligrams milliliter…" at bounding box center [356, 213] width 87 height 17
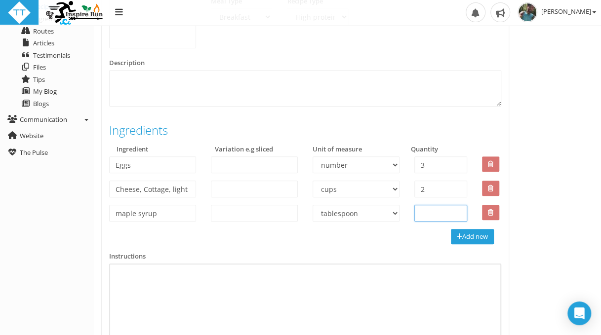
click at [419, 214] on 0\<arguments\ at bounding box center [440, 213] width 53 height 17
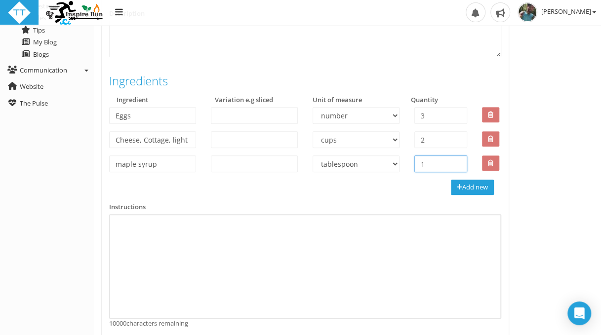
scroll to position [247, 0]
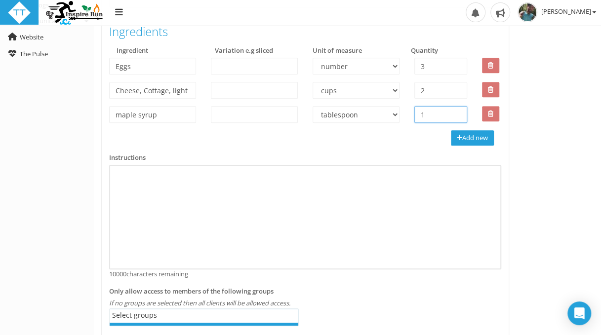
type 0\<arguments\ "1"
click at [207, 194] on div "﻿" at bounding box center [305, 217] width 392 height 105
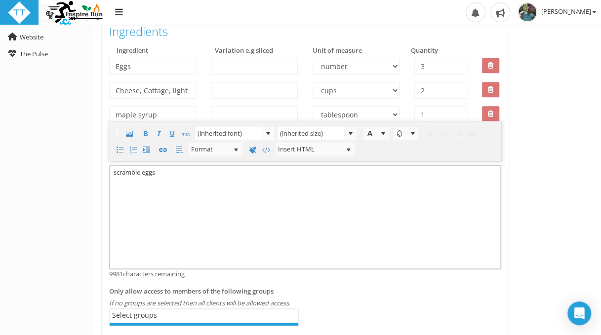
click at [206, 194] on div "﻿scramble eggs" at bounding box center [305, 217] width 392 height 105
click at [236, 173] on div "﻿scramble eggs mix with remaining ingredants" at bounding box center [305, 217] width 392 height 105
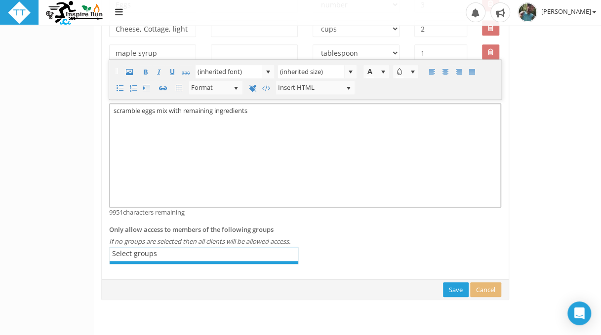
scroll to position [309, 0]
click at [158, 109] on div "﻿scramble eggs mix with remaining ingredients" at bounding box center [305, 155] width 392 height 105
click at [285, 115] on div "﻿scramble eggs then mix with remaining ingredients" at bounding box center [305, 155] width 392 height 105
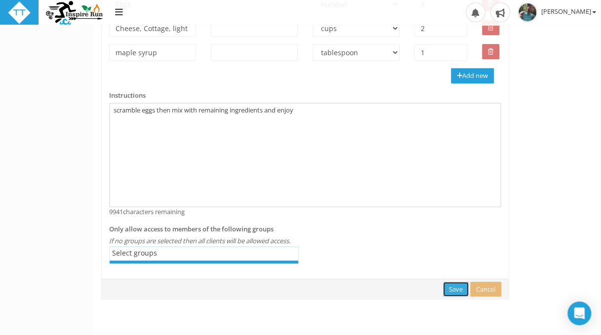
click at [445, 294] on link "Save" at bounding box center [456, 289] width 26 height 15
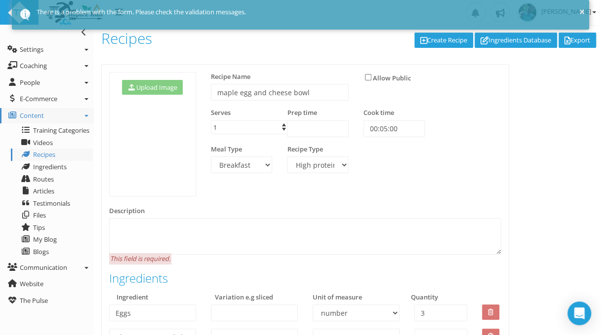
scroll to position [0, 0]
drag, startPoint x: 324, startPoint y: 95, endPoint x: 213, endPoint y: 107, distance: 111.3
click at [213, 107] on div "Recipe Name maple egg and cheese bowl" at bounding box center [279, 90] width 153 height 37
paste textarea "maple egg and cheese bowl"
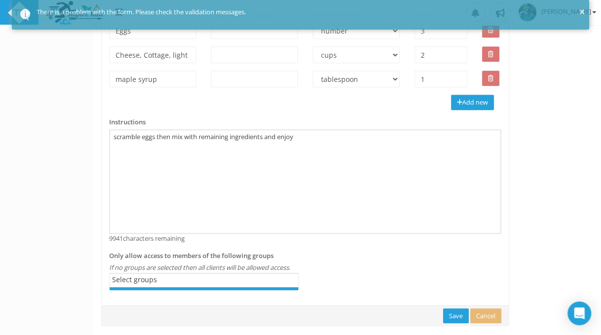
scroll to position [309, 0]
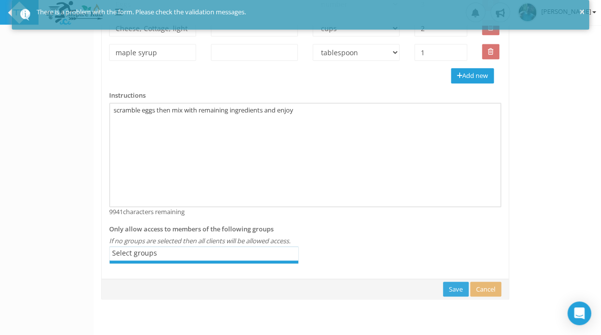
type textarea "maple egg and cheese bowl"
click at [454, 286] on link "Save" at bounding box center [456, 289] width 26 height 15
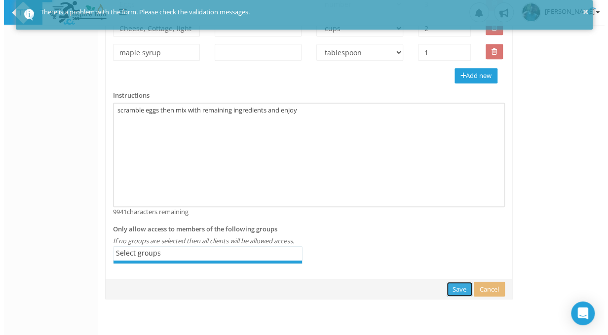
scroll to position [0, 0]
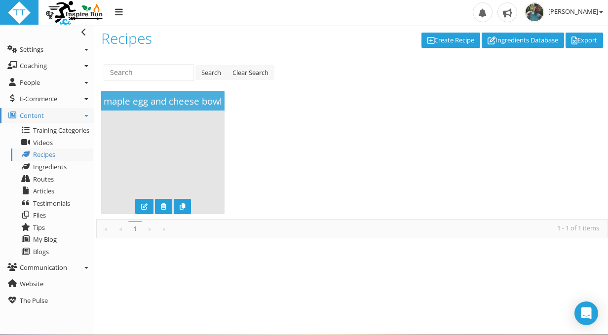
click at [192, 165] on div "maple egg and cheese bowl" at bounding box center [162, 152] width 123 height 123
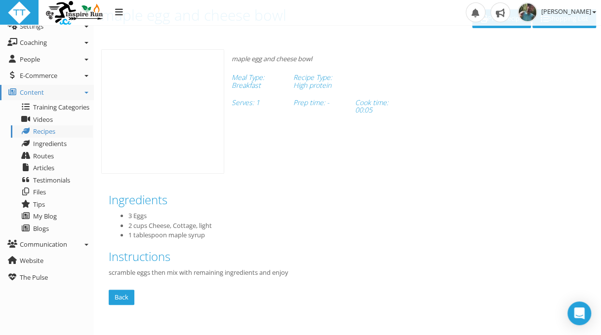
scroll to position [34, 0]
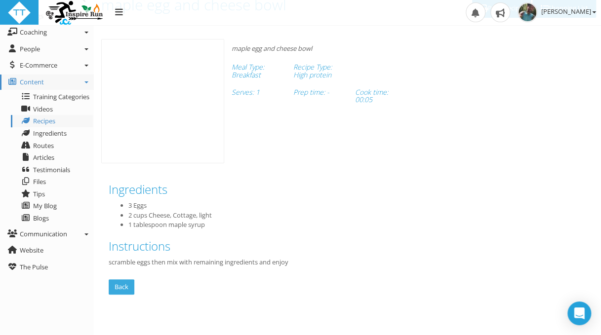
click at [123, 289] on link "Back" at bounding box center [122, 286] width 26 height 15
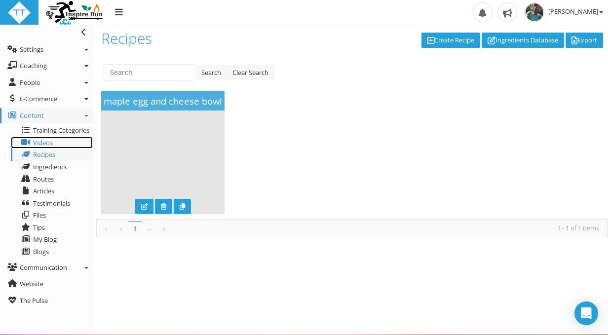
click at [56, 142] on link "Videos" at bounding box center [52, 143] width 82 height 12
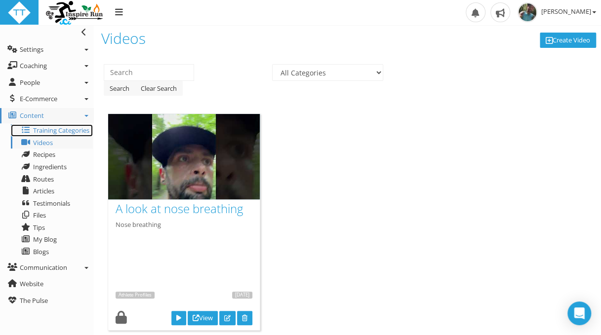
click at [69, 128] on span "Training Categories" at bounding box center [61, 130] width 56 height 9
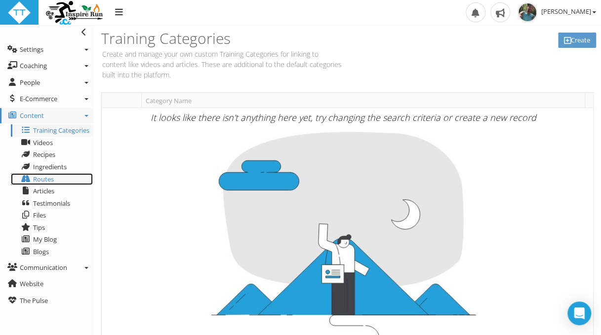
click at [52, 182] on span "Routes" at bounding box center [43, 179] width 21 height 9
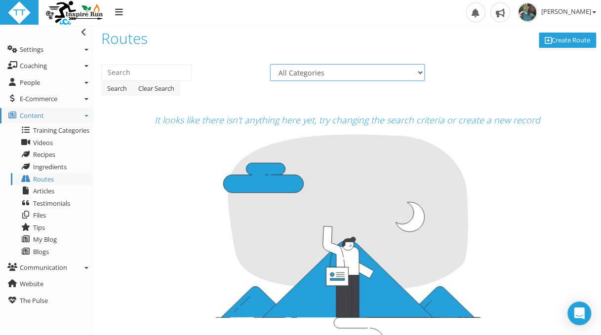
click at [420, 70] on select "All Categories" at bounding box center [347, 72] width 154 height 17
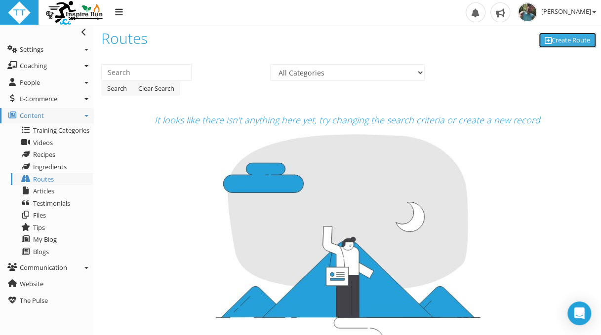
click at [559, 41] on link "Create Route" at bounding box center [567, 40] width 57 height 15
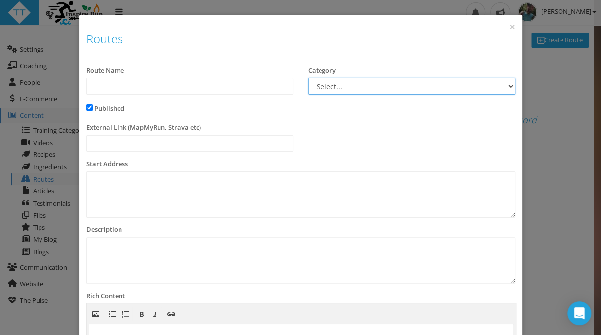
click at [505, 85] on select "Select... Athlete Profiles Bike Technique Biomechanics Book Reviews Coast to Co…" at bounding box center [411, 86] width 207 height 17
click at [502, 86] on select "Select... Athlete Profiles Bike Technique Biomechanics Book Reviews Coast to Co…" at bounding box center [411, 86] width 207 height 17
click at [509, 28] on button "×" at bounding box center [512, 27] width 6 height 10
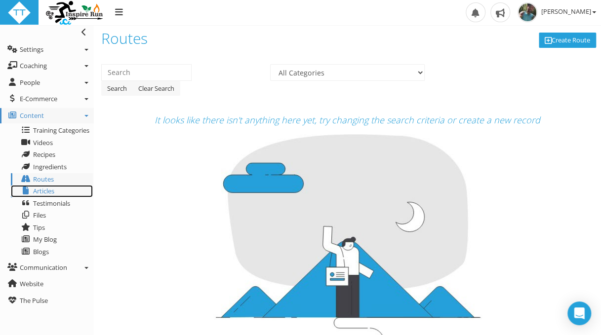
click at [58, 192] on link "Articles" at bounding box center [52, 191] width 82 height 12
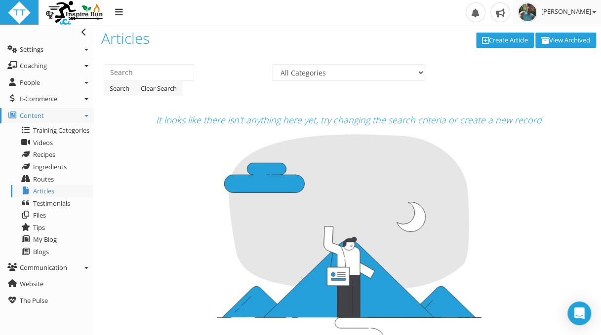
click at [594, 13] on span "[PERSON_NAME]" at bounding box center [568, 11] width 55 height 9
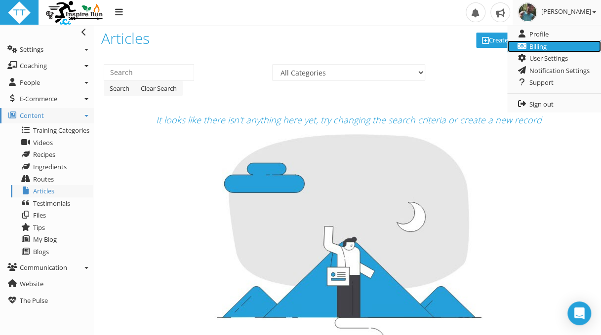
click at [547, 49] on link "Billing" at bounding box center [554, 46] width 94 height 12
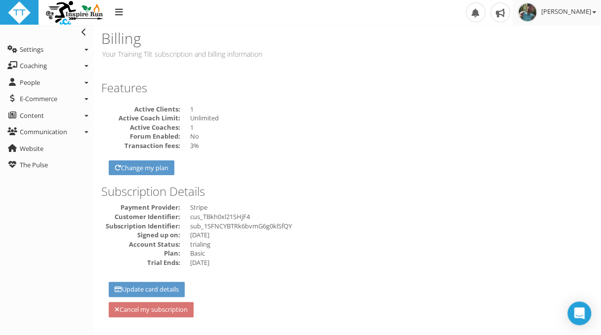
click at [594, 11] on span "[PERSON_NAME]" at bounding box center [568, 11] width 55 height 9
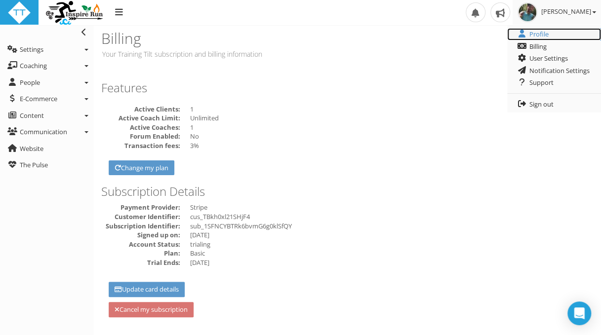
click at [567, 37] on link "Profile" at bounding box center [554, 34] width 94 height 12
